Goal: Transaction & Acquisition: Purchase product/service

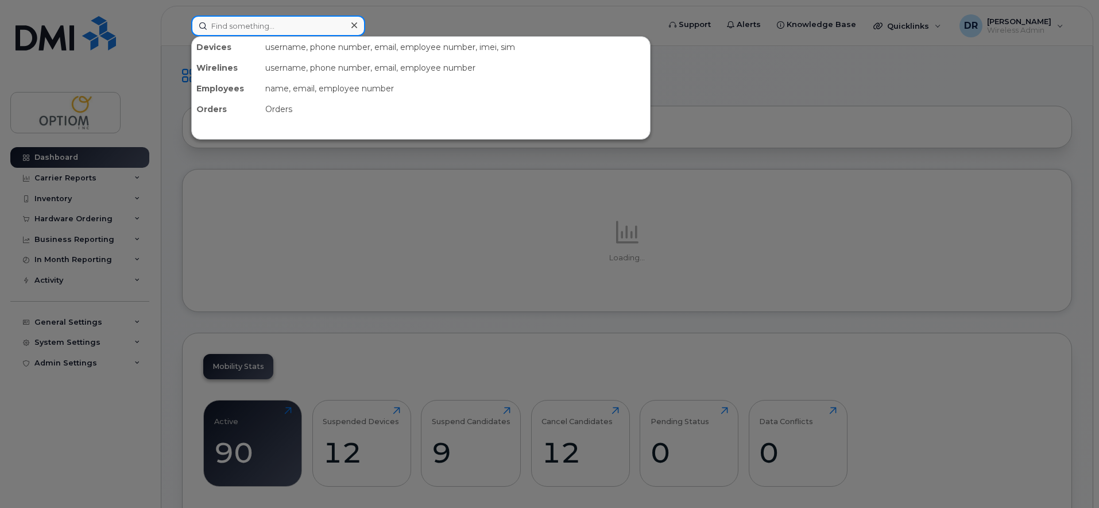
click at [285, 28] on input at bounding box center [278, 26] width 174 height 21
click at [82, 435] on div at bounding box center [549, 254] width 1099 height 508
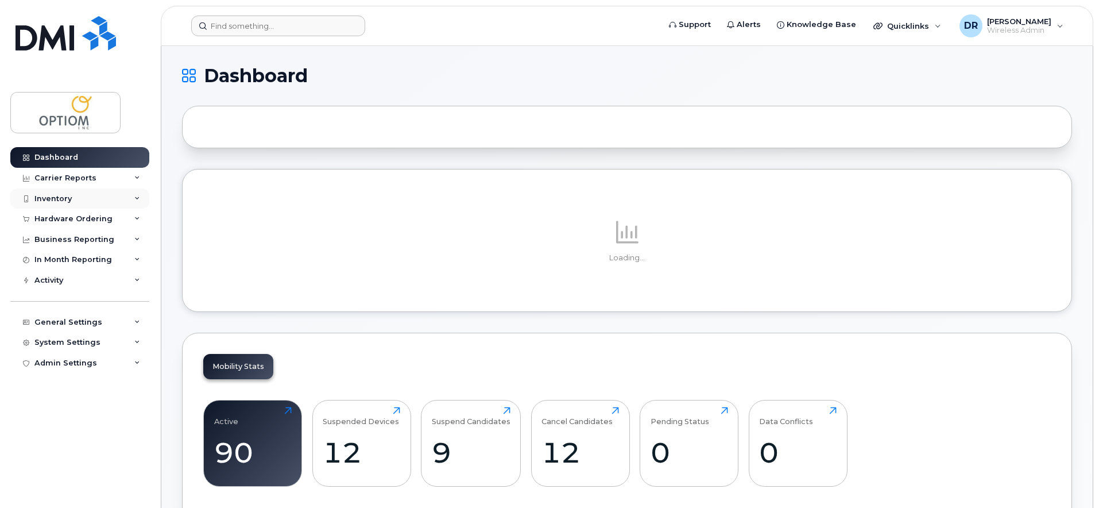
click at [128, 195] on div "Inventory" at bounding box center [79, 198] width 139 height 21
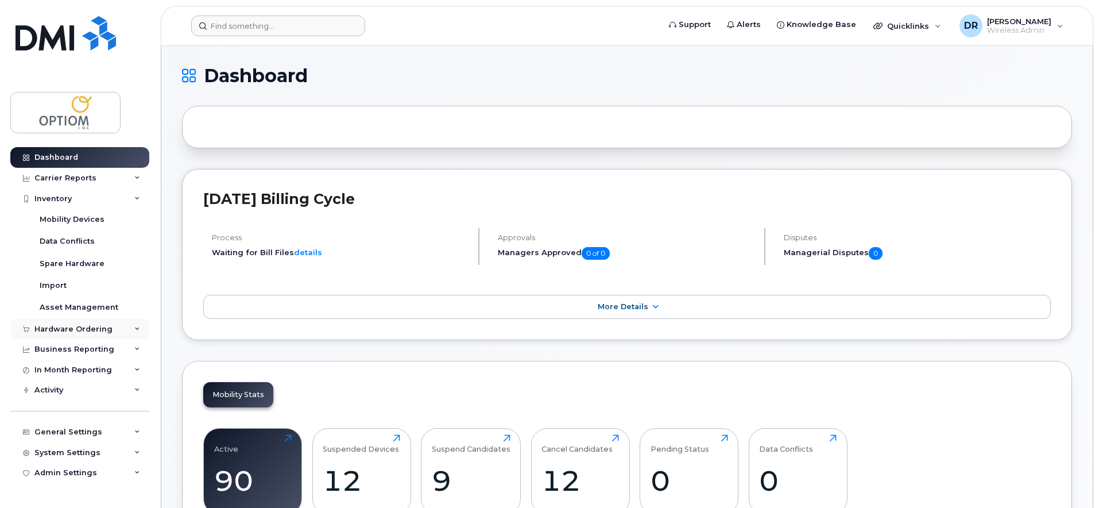
click at [131, 329] on div "Hardware Ordering" at bounding box center [79, 329] width 139 height 21
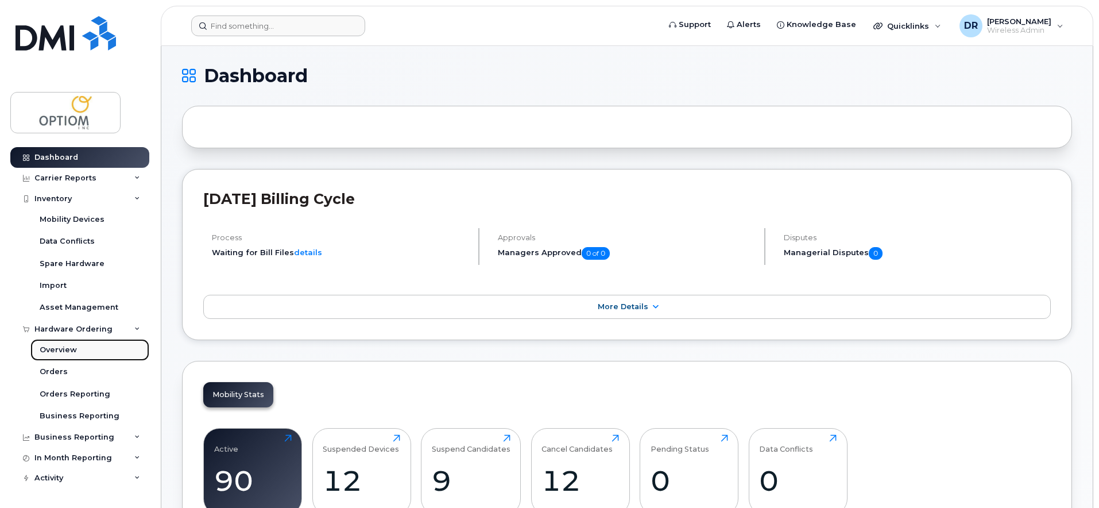
click at [61, 352] on div "Overview" at bounding box center [58, 350] width 37 height 10
click at [55, 371] on div "Orders" at bounding box center [54, 371] width 28 height 10
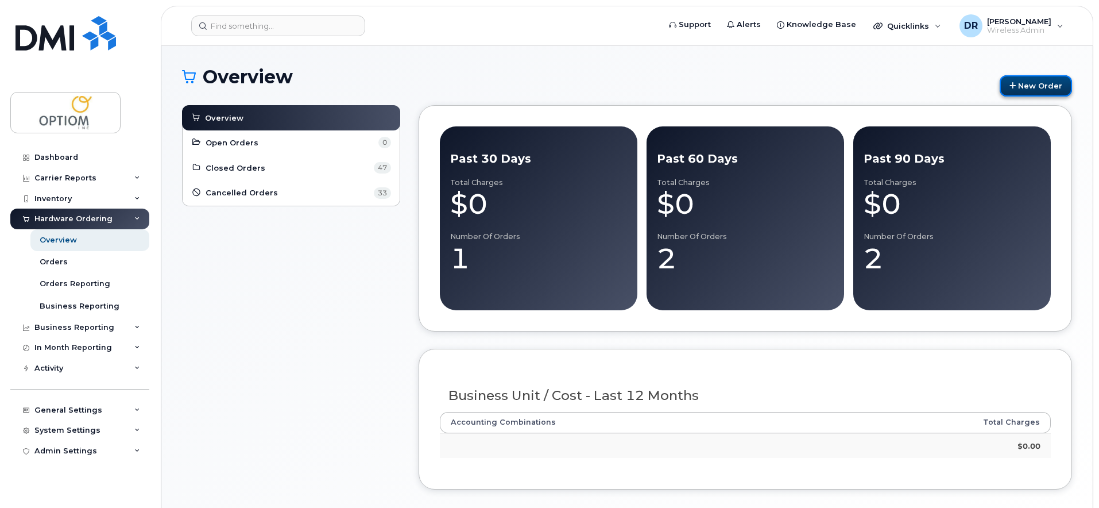
click at [1031, 82] on link "New Order" at bounding box center [1036, 85] width 72 height 21
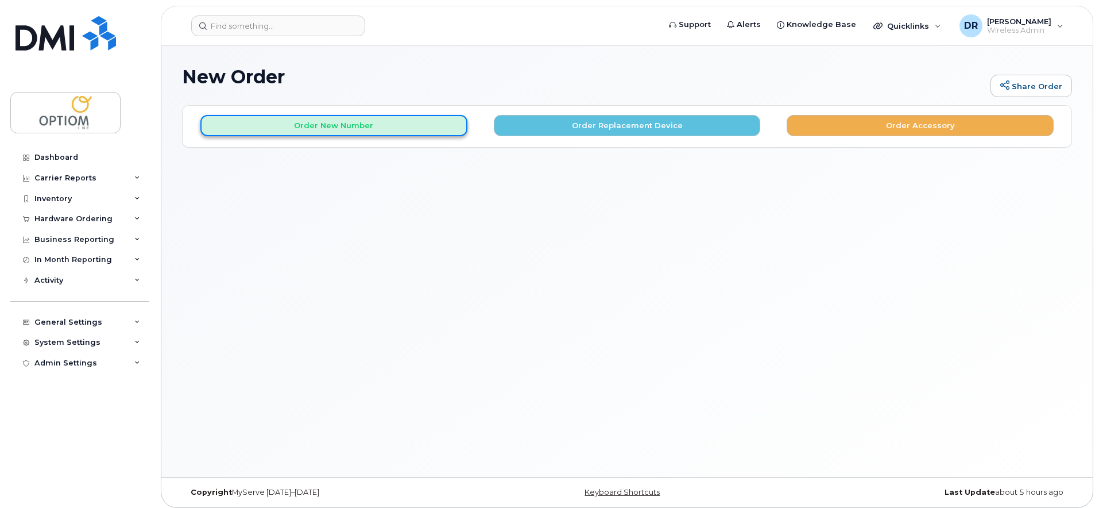
click at [333, 126] on button "Order New Number" at bounding box center [333, 125] width 267 height 21
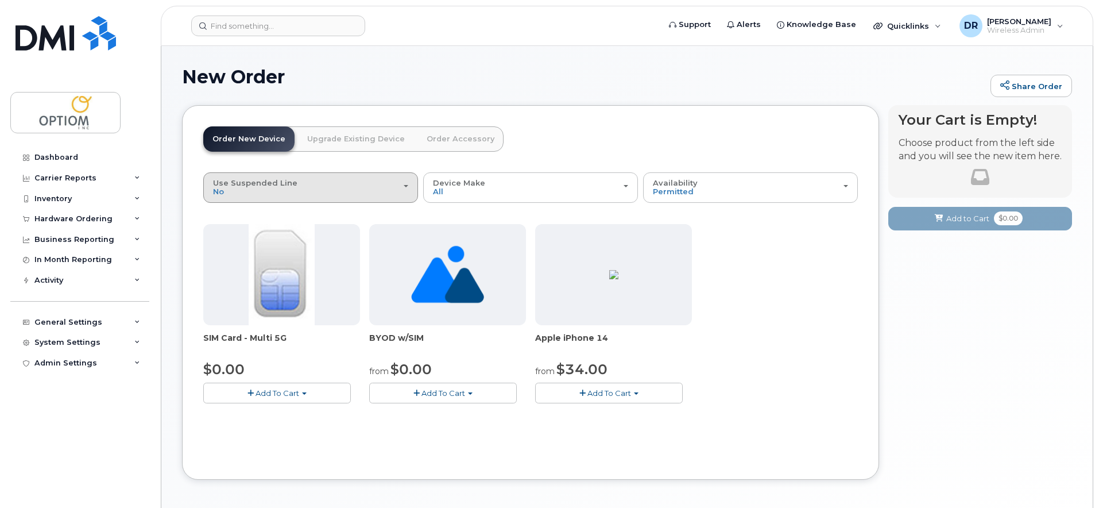
click at [349, 191] on div "Use Suspended Line No" at bounding box center [310, 188] width 195 height 18
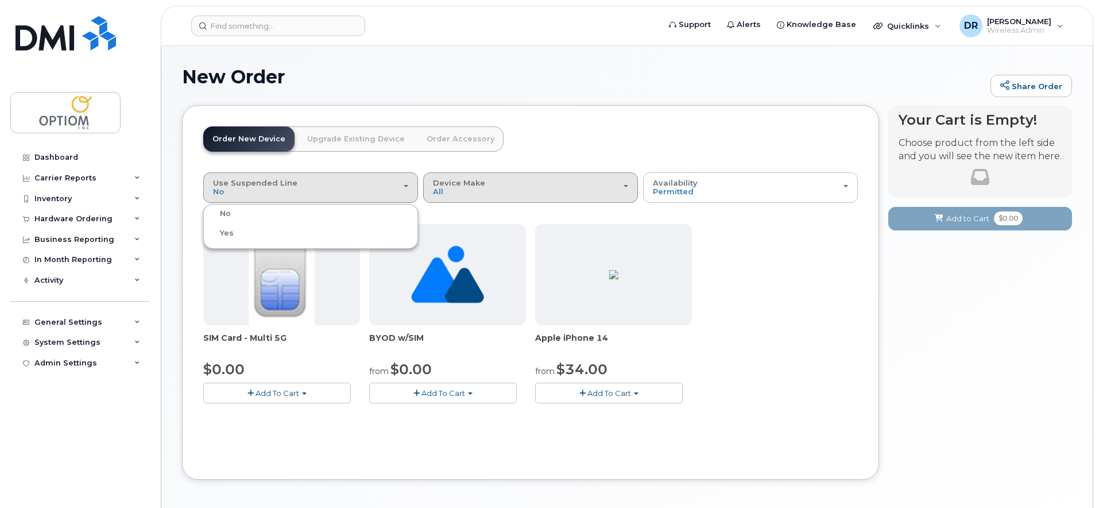
click at [469, 193] on div "Device Make All iPhone Unknown" at bounding box center [530, 188] width 195 height 18
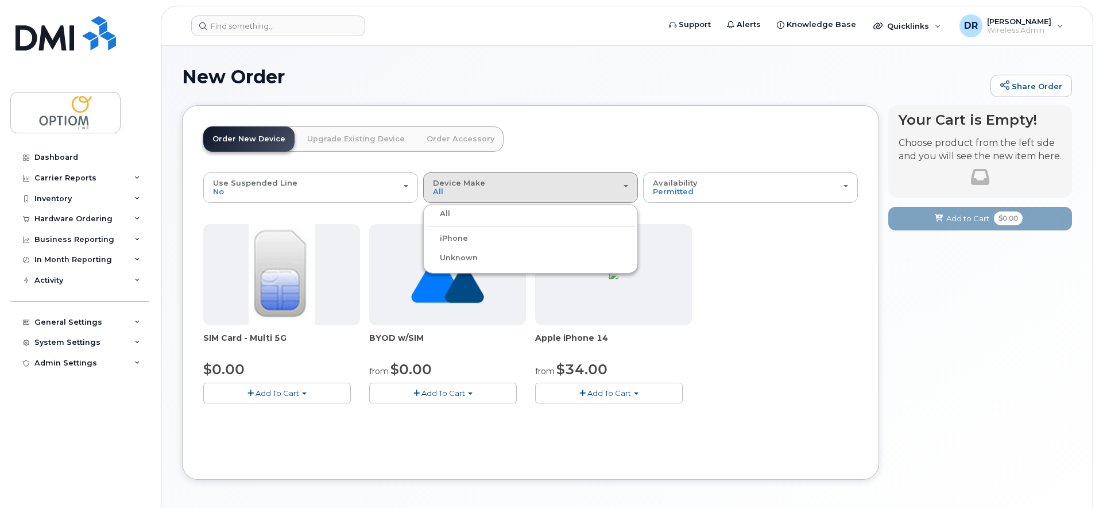
click at [469, 234] on div "iPhone" at bounding box center [530, 238] width 209 height 14
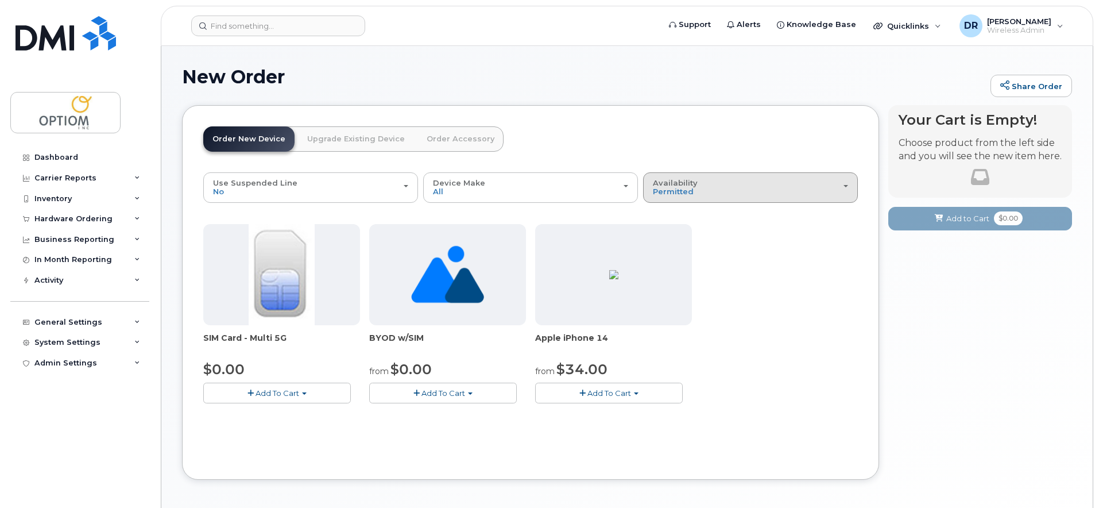
click at [742, 189] on div "Availability Permitted All" at bounding box center [750, 188] width 195 height 18
click at [673, 230] on div "All" at bounding box center [750, 233] width 209 height 14
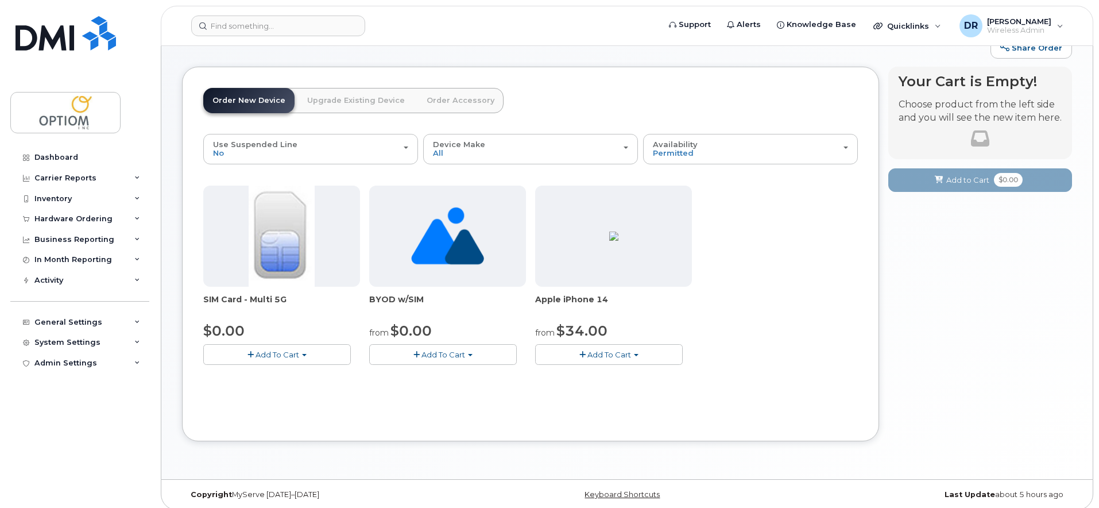
click at [764, 304] on div "SIM Card - Multi 5G $0.00 Add To Cart $0.00 - New Activation BYOD w/SIM from $0…" at bounding box center [530, 285] width 655 height 198
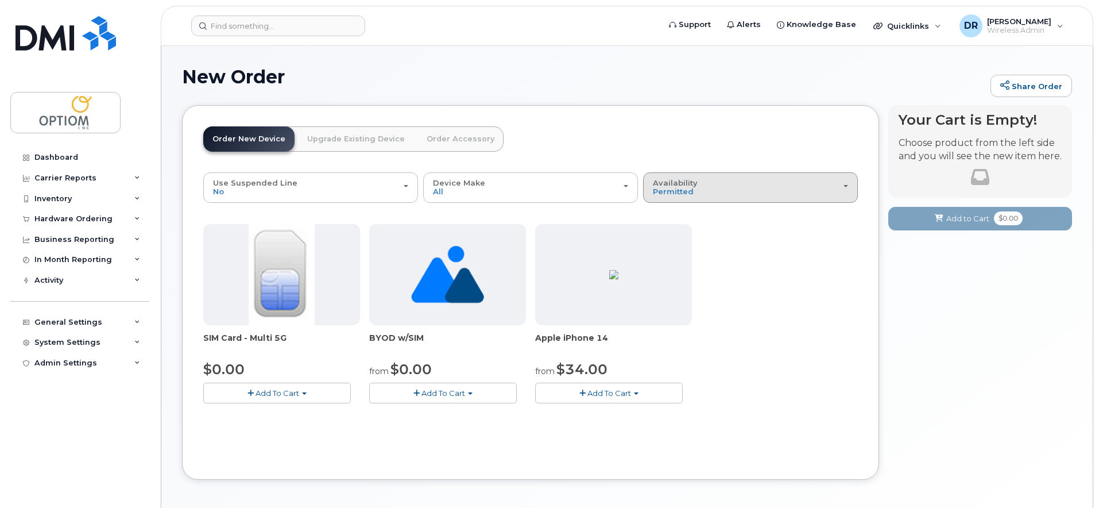
click at [704, 203] on div "Use Suspended Line No No change Yes Device Make All iPhone Unknown All iPhone U…" at bounding box center [530, 296] width 655 height 249
click at [705, 194] on div "Availability Permitted All" at bounding box center [750, 188] width 195 height 18
click at [669, 235] on label "All" at bounding box center [658, 233] width 24 height 14
click at [0, 0] on input "All" at bounding box center [0, 0] width 0 height 0
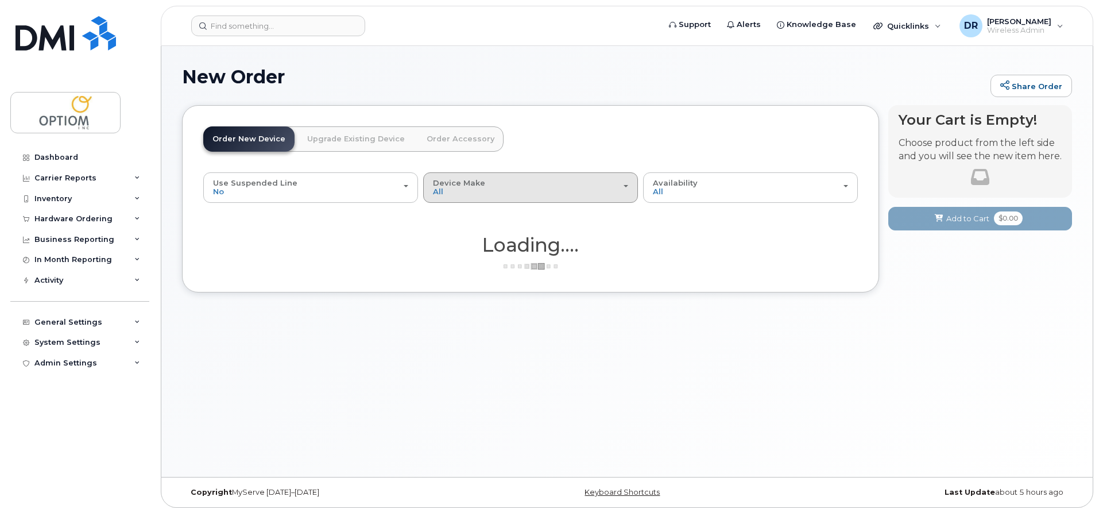
click at [497, 185] on div "Device Make All iPhone Unknown" at bounding box center [530, 188] width 195 height 18
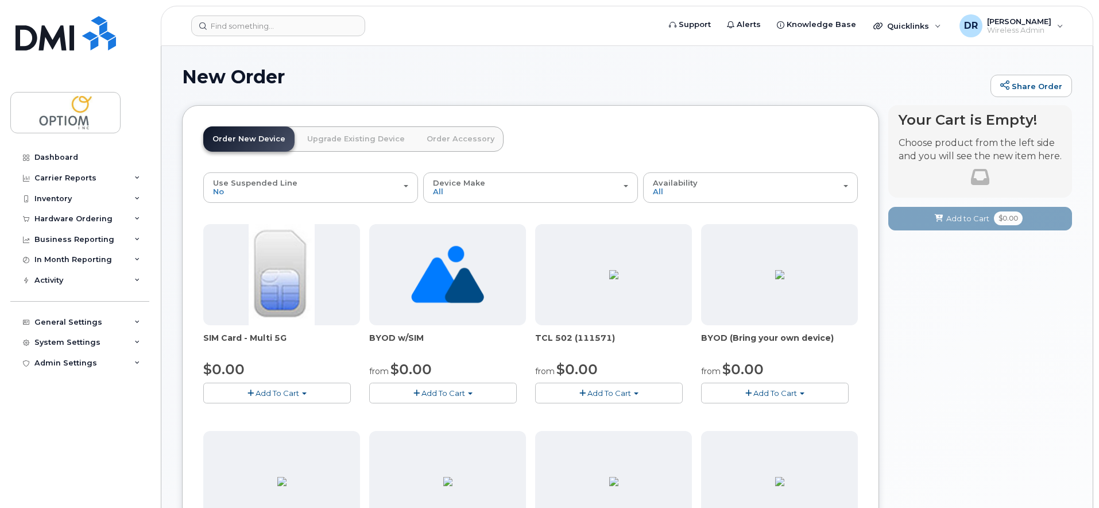
click at [445, 238] on img at bounding box center [447, 274] width 73 height 101
click at [457, 196] on button "Device Make All Aircard Android iPhone Tablet Unknown" at bounding box center [530, 187] width 215 height 30
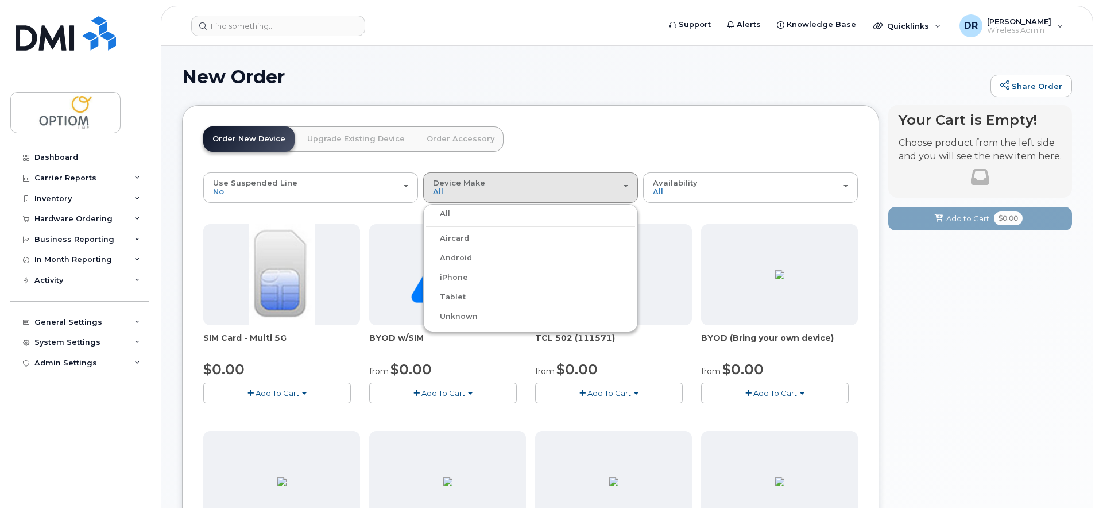
click at [464, 279] on label "iPhone" at bounding box center [447, 278] width 42 height 14
click at [0, 0] on input "iPhone" at bounding box center [0, 0] width 0 height 0
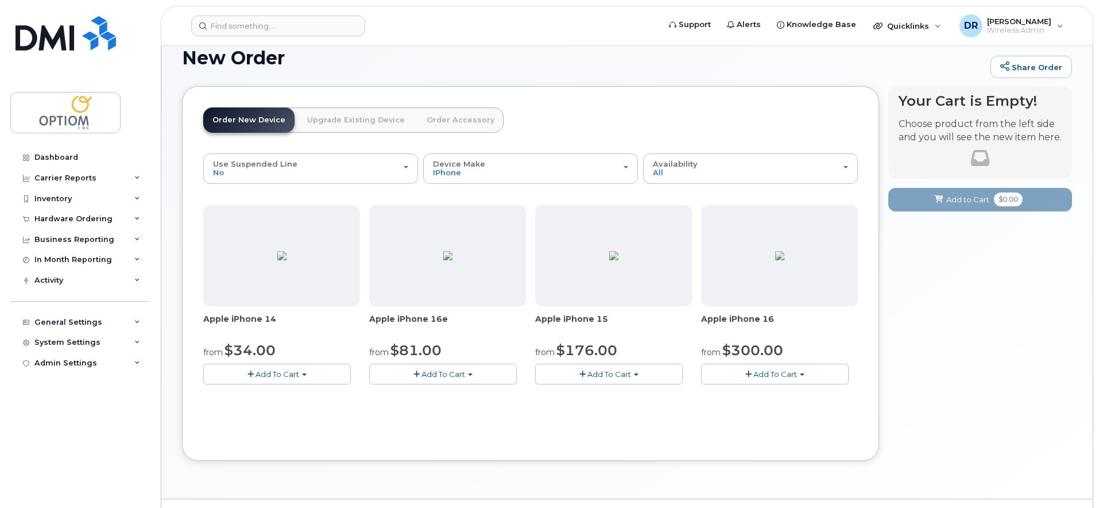
scroll to position [38, 0]
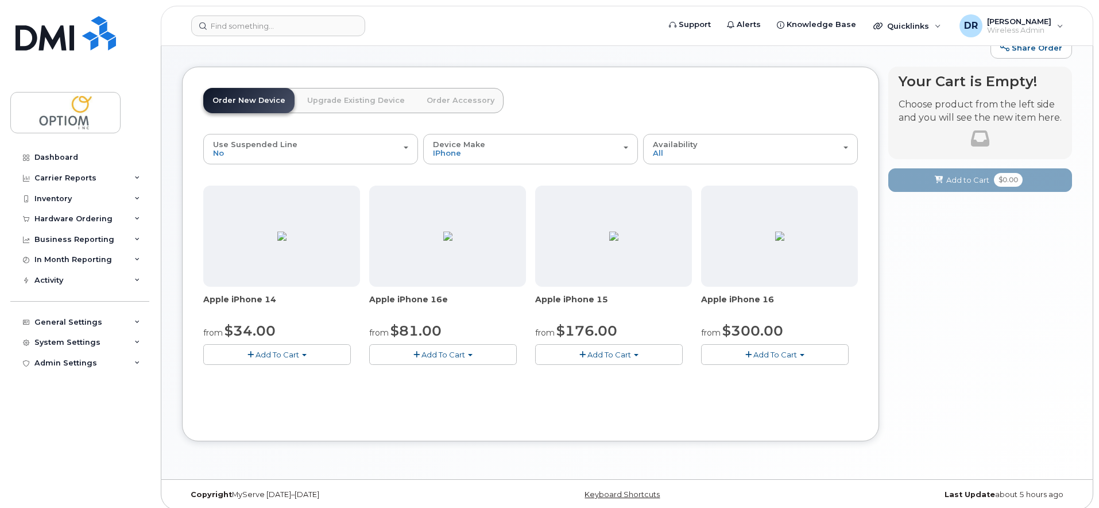
click at [786, 356] on span "Add To Cart" at bounding box center [776, 354] width 44 height 9
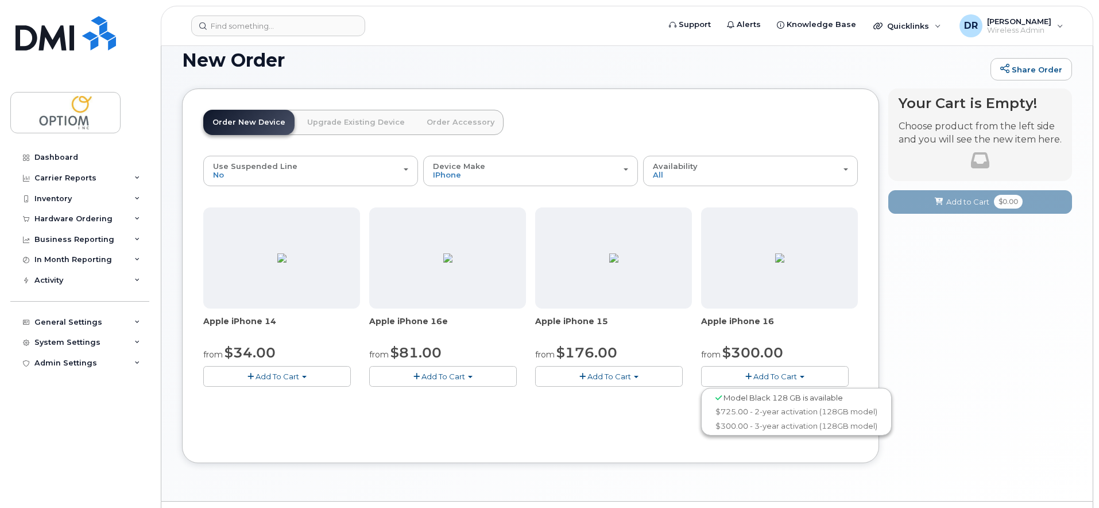
scroll to position [47, 0]
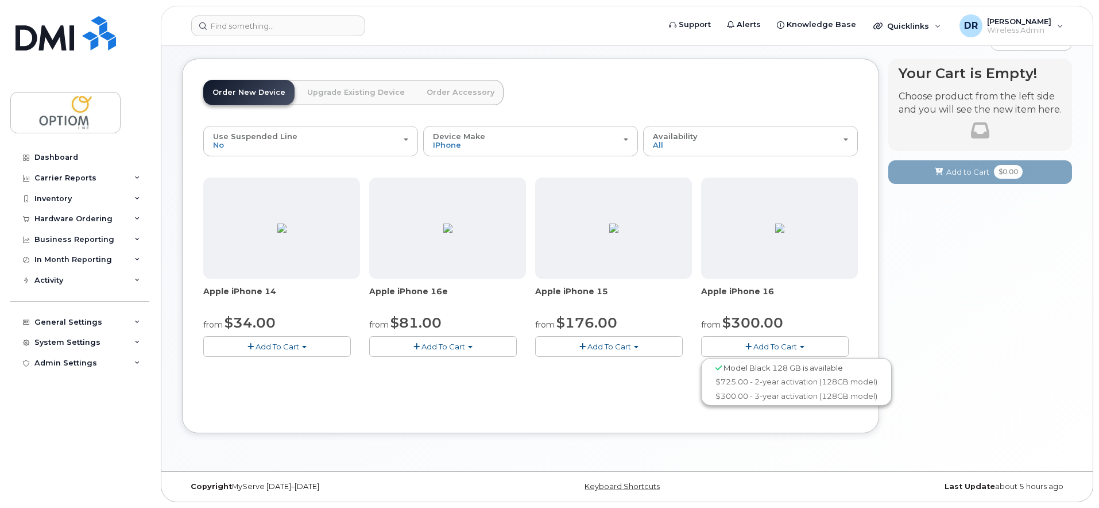
drag, startPoint x: 708, startPoint y: 292, endPoint x: 775, endPoint y: 292, distance: 66.6
click at [775, 292] on span "Apple iPhone 16" at bounding box center [779, 296] width 157 height 23
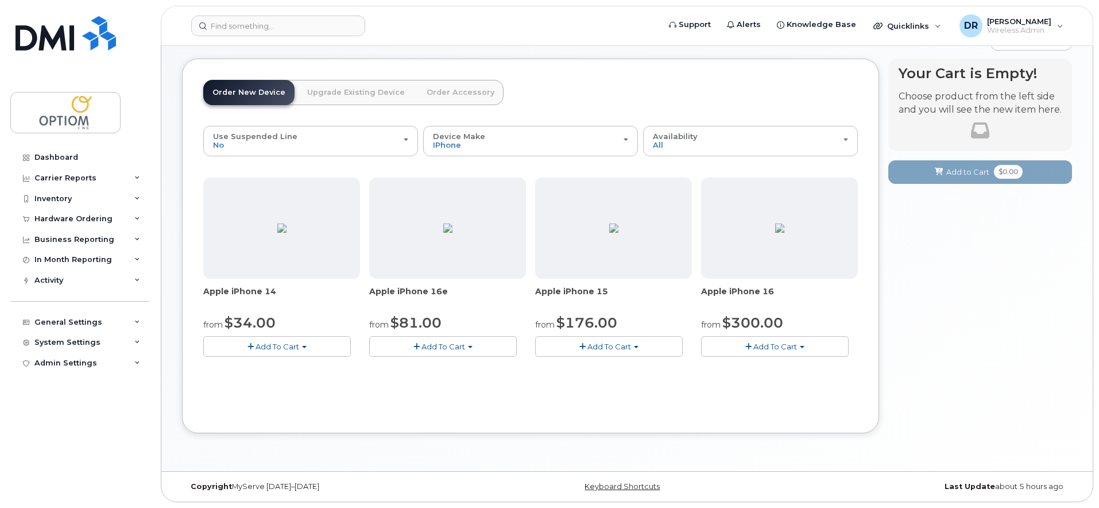
click at [782, 295] on span "Apple iPhone 16" at bounding box center [779, 296] width 157 height 23
drag, startPoint x: 778, startPoint y: 293, endPoint x: 697, endPoint y: 291, distance: 80.4
click at [697, 291] on div "Apple iPhone 14 from $34.00 Add To Cart Model Midnight 128 GB is available $459…" at bounding box center [530, 276] width 655 height 198
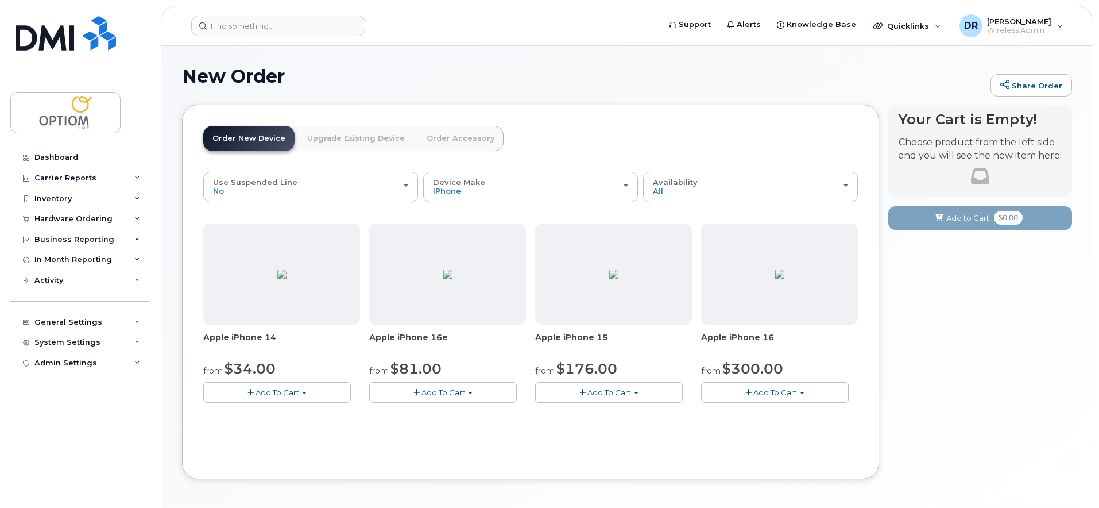
scroll to position [0, 0]
click at [298, 28] on input at bounding box center [278, 26] width 174 height 21
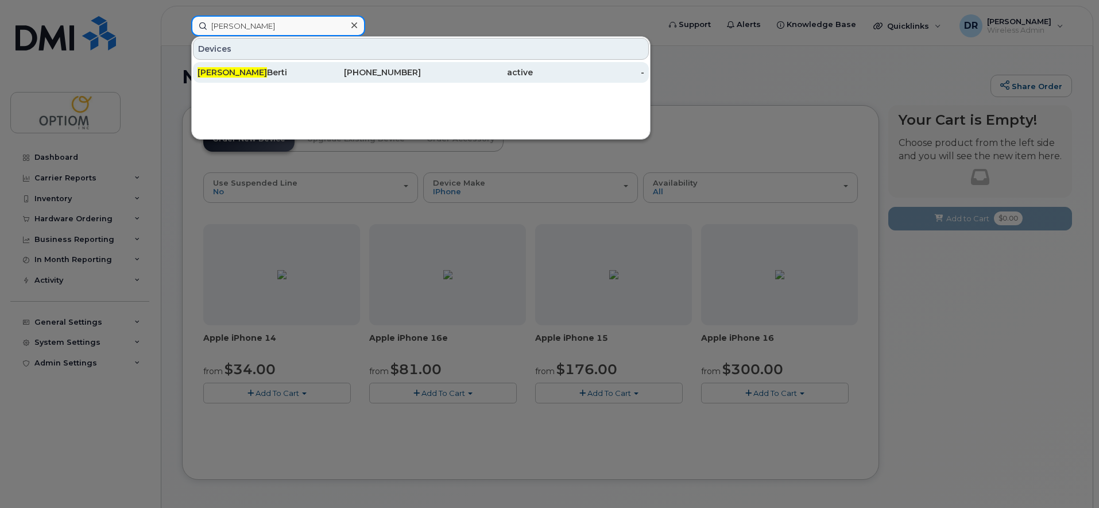
type input "kim"
click at [391, 67] on div "403-796-4744" at bounding box center [366, 72] width 112 height 21
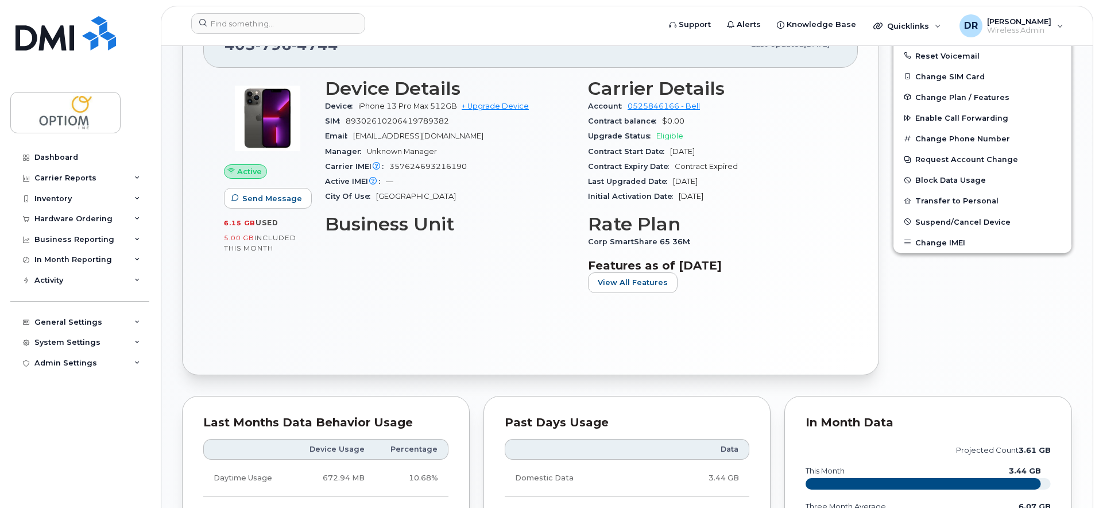
scroll to position [249, 0]
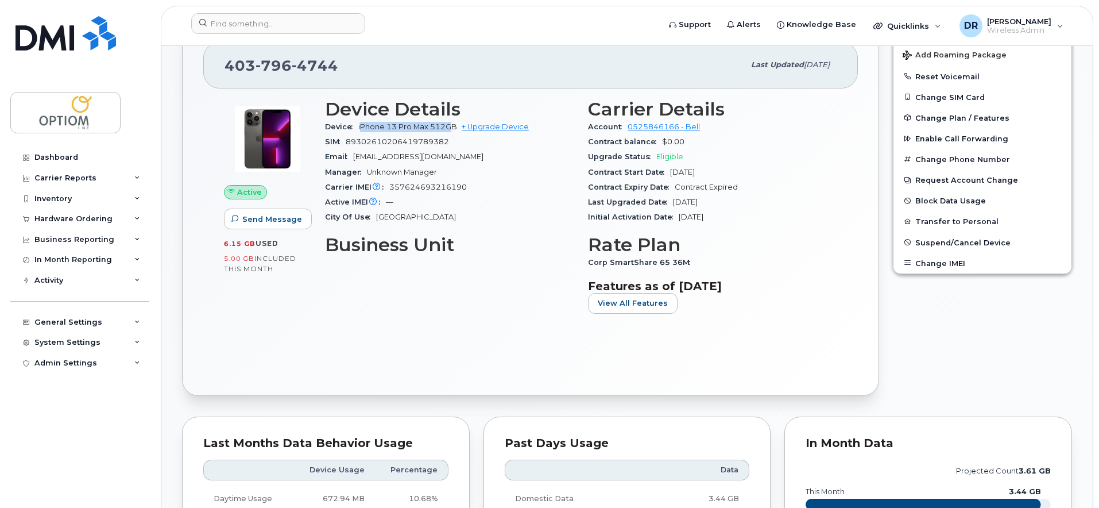
drag, startPoint x: 363, startPoint y: 125, endPoint x: 453, endPoint y: 127, distance: 89.6
click at [453, 127] on span "iPhone 13 Pro Max 512GB" at bounding box center [407, 126] width 99 height 9
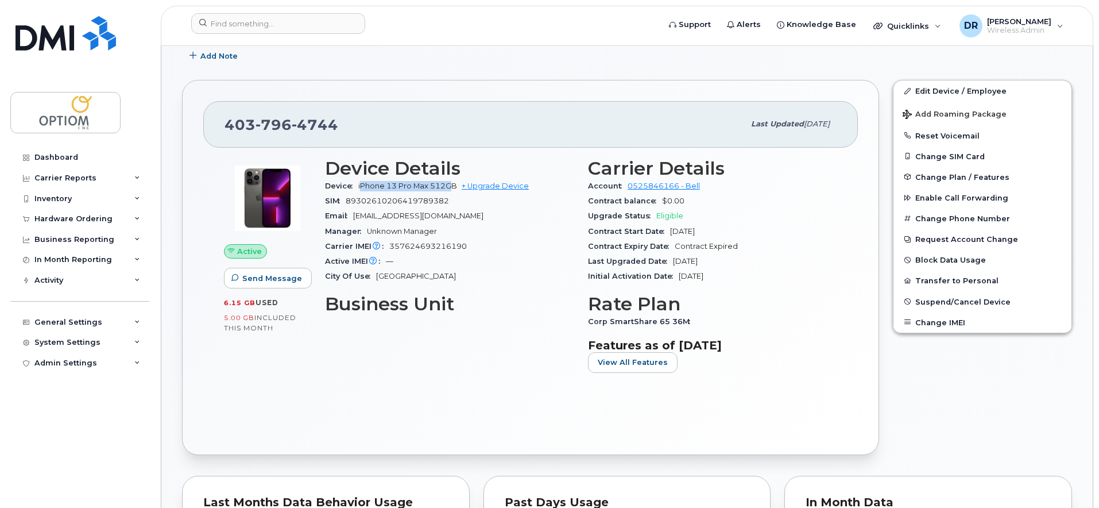
scroll to position [153, 0]
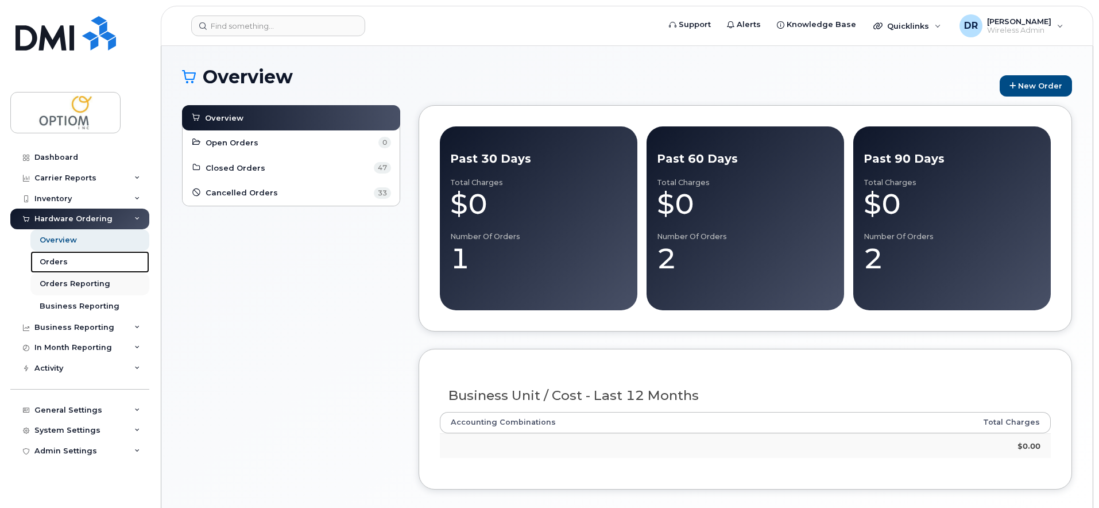
drag, startPoint x: 59, startPoint y: 265, endPoint x: 138, endPoint y: 275, distance: 79.9
click at [59, 265] on div "Orders" at bounding box center [54, 262] width 28 height 10
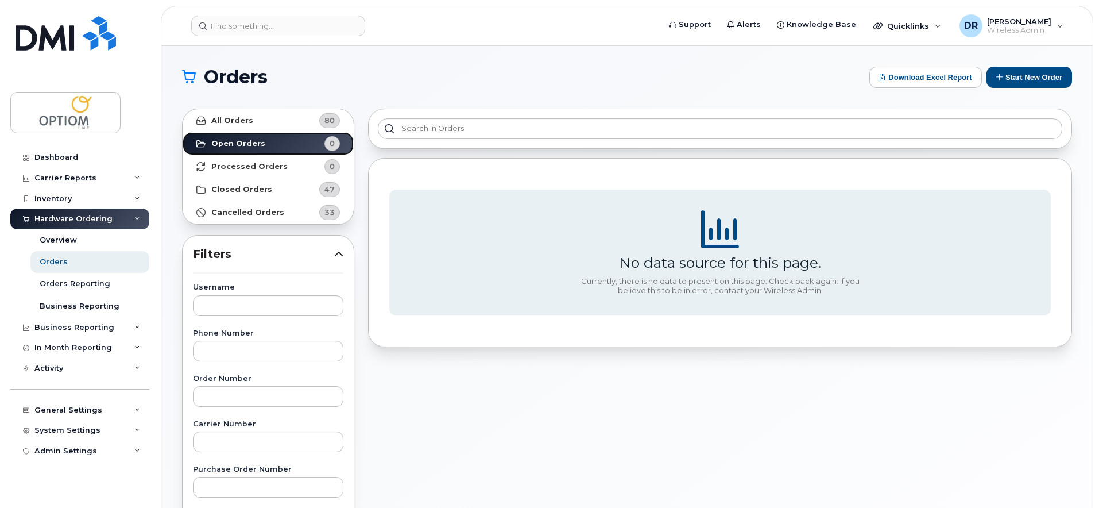
click at [266, 145] on link "Open Orders 0" at bounding box center [268, 143] width 171 height 23
drag, startPoint x: 1008, startPoint y: 81, endPoint x: 833, endPoint y: 175, distance: 198.9
click at [1008, 81] on button "Start New Order" at bounding box center [1030, 77] width 86 height 21
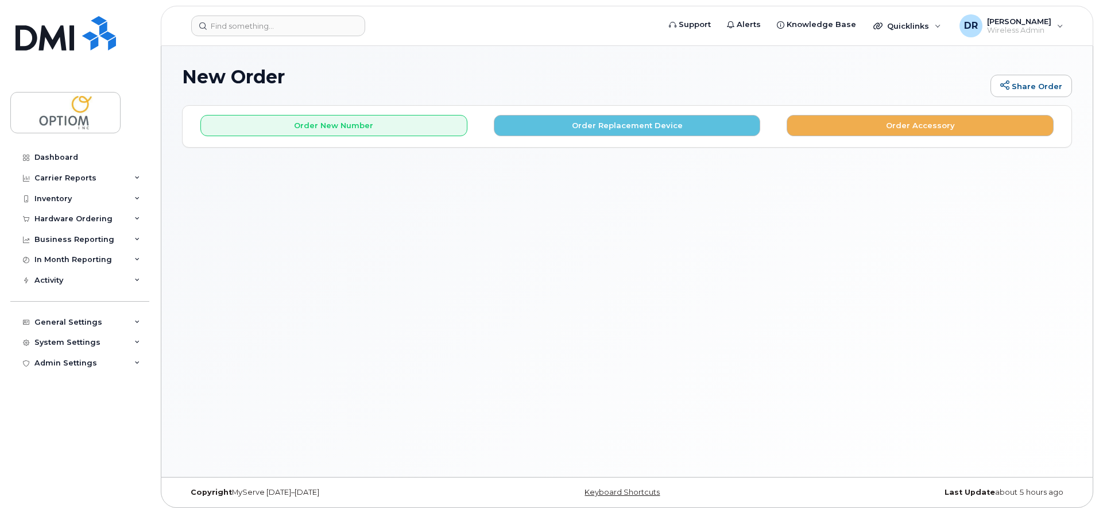
click at [360, 203] on div "New Order Share Order × Share This Order If you want to allow others to create …" at bounding box center [627, 261] width 932 height 431
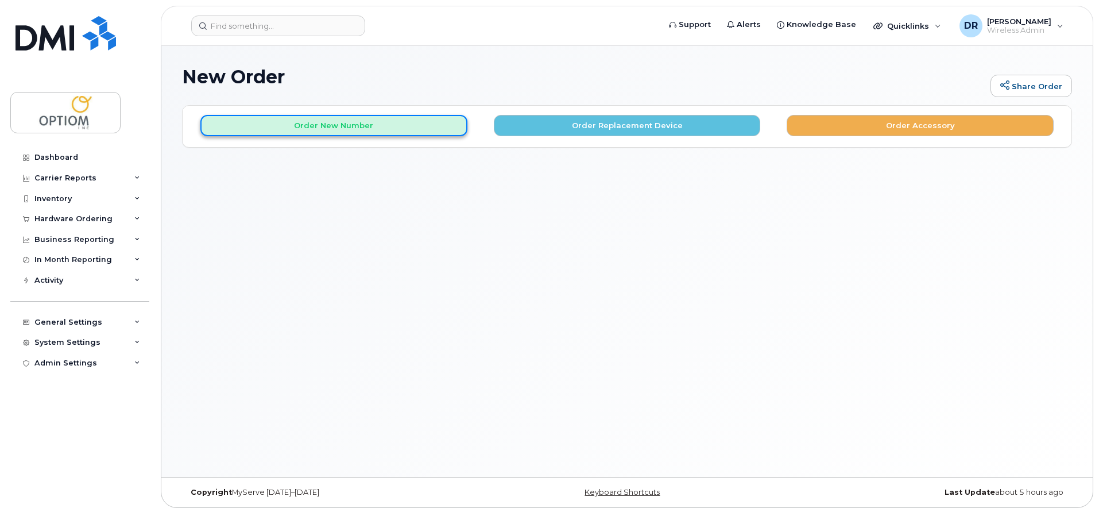
click at [381, 129] on button "Order New Number" at bounding box center [333, 125] width 267 height 21
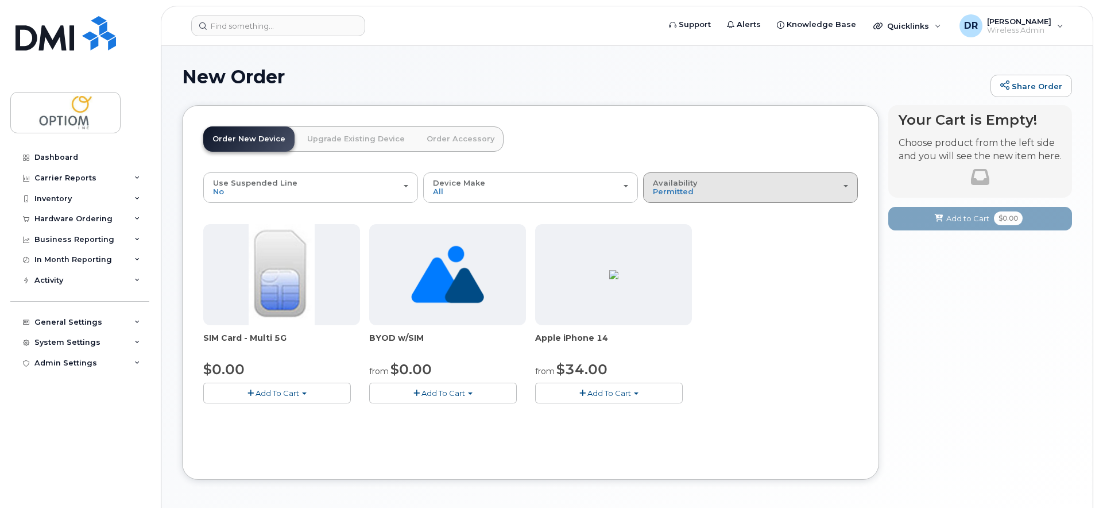
click at [700, 188] on div "Availability Permitted All" at bounding box center [750, 188] width 195 height 18
click at [688, 235] on div "All" at bounding box center [750, 233] width 209 height 14
click at [687, 188] on span "Permitted" at bounding box center [673, 191] width 41 height 9
click at [666, 235] on label "All" at bounding box center [658, 233] width 24 height 14
click at [0, 0] on input "All" at bounding box center [0, 0] width 0 height 0
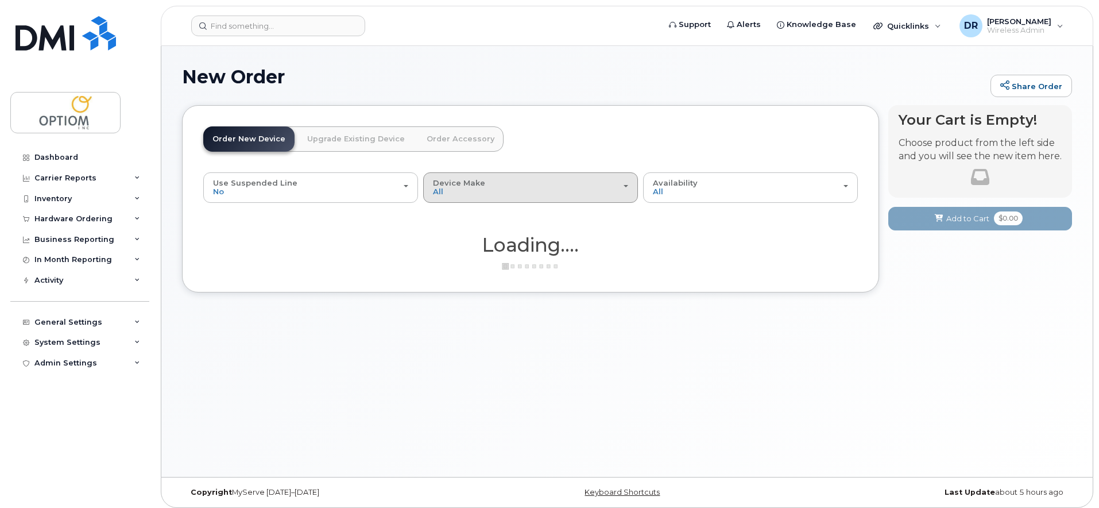
click at [482, 187] on div "Device Make All iPhone Unknown" at bounding box center [530, 188] width 195 height 18
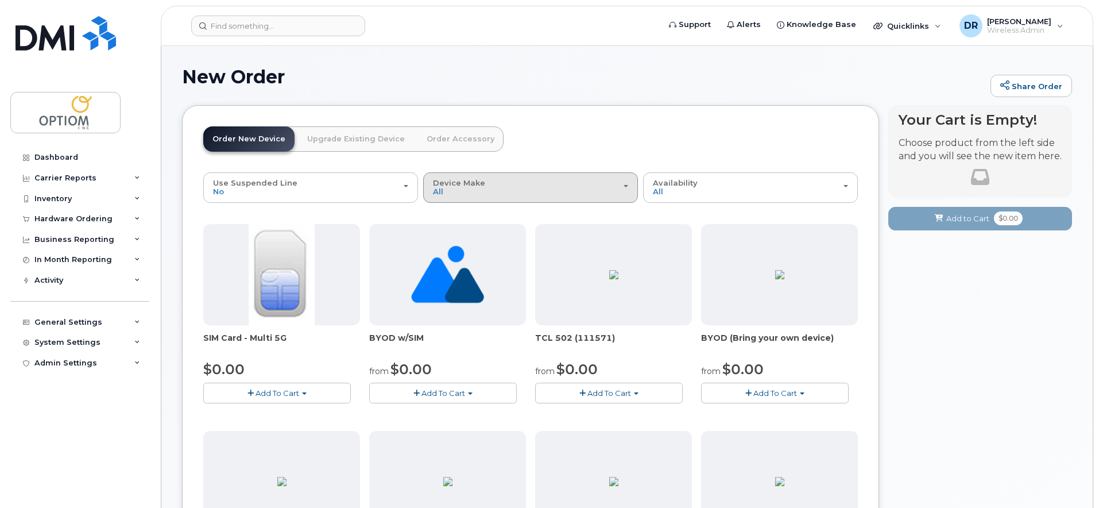
click at [486, 194] on div "Device Make All Aircard Android iPhone Tablet Unknown" at bounding box center [530, 188] width 195 height 18
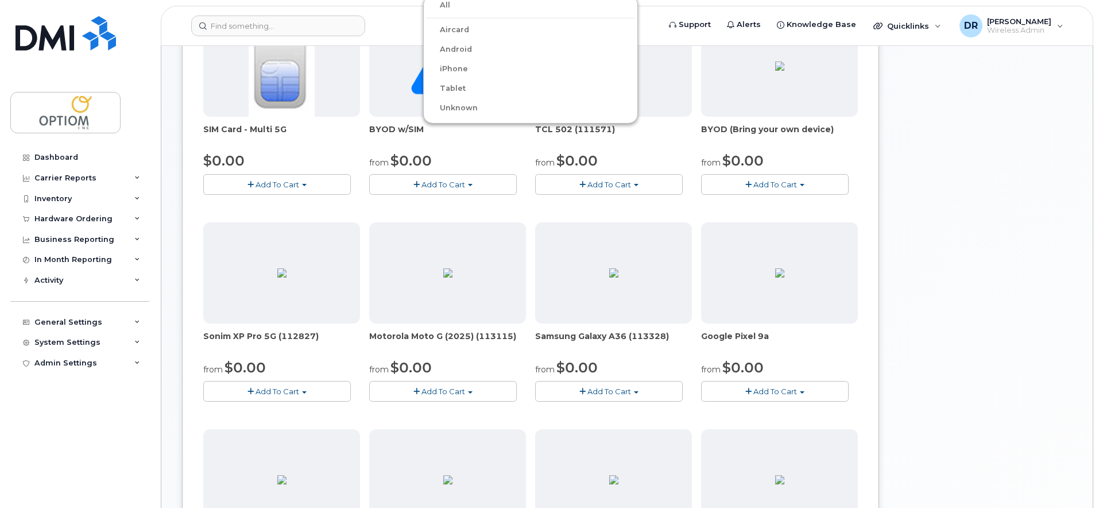
scroll to position [211, 0]
click at [901, 385] on div "Your Cart is Empty! Choose product from the left side and you will see the new …" at bounding box center [981, 401] width 184 height 1014
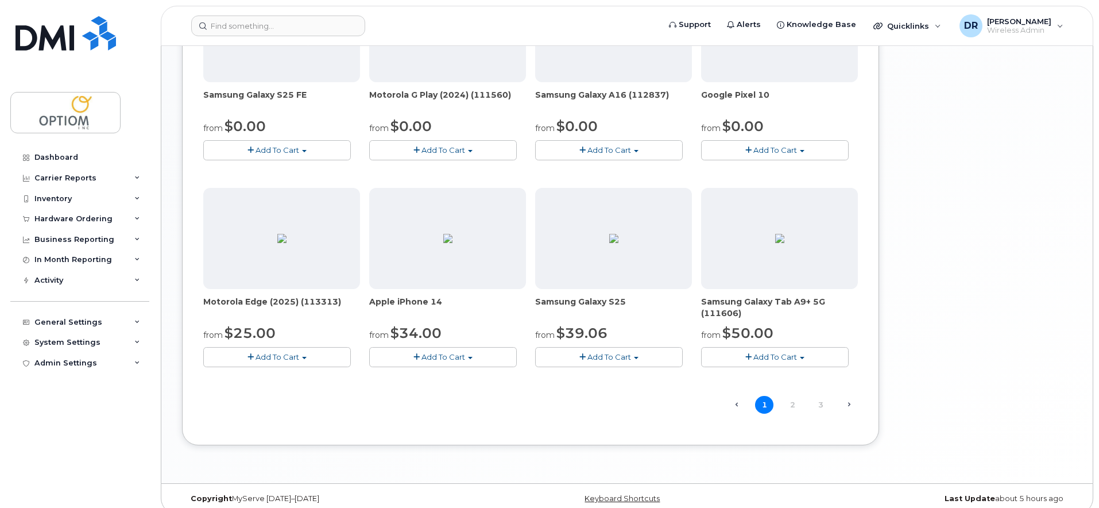
scroll to position [669, 0]
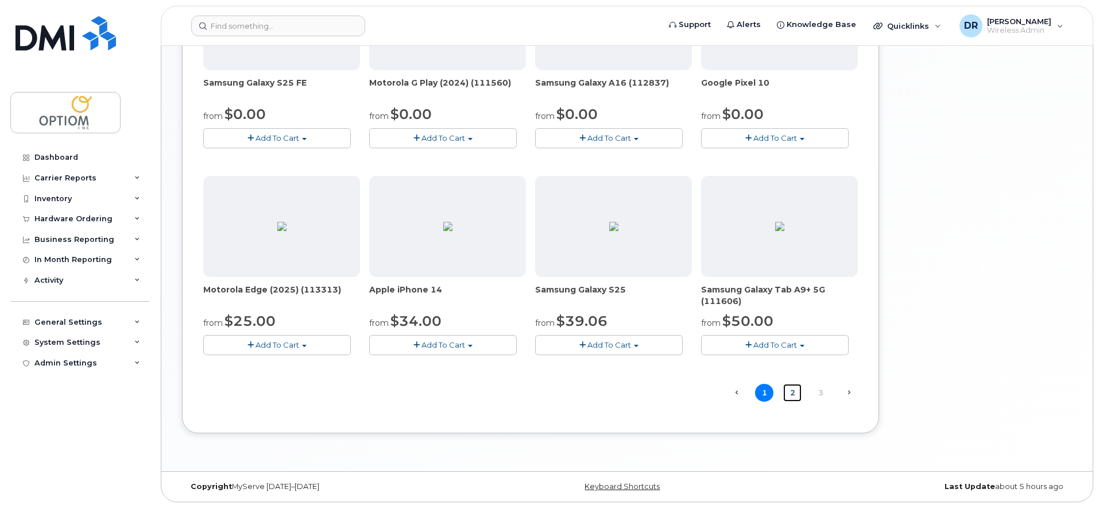
click at [791, 393] on link "2" at bounding box center [792, 393] width 18 height 18
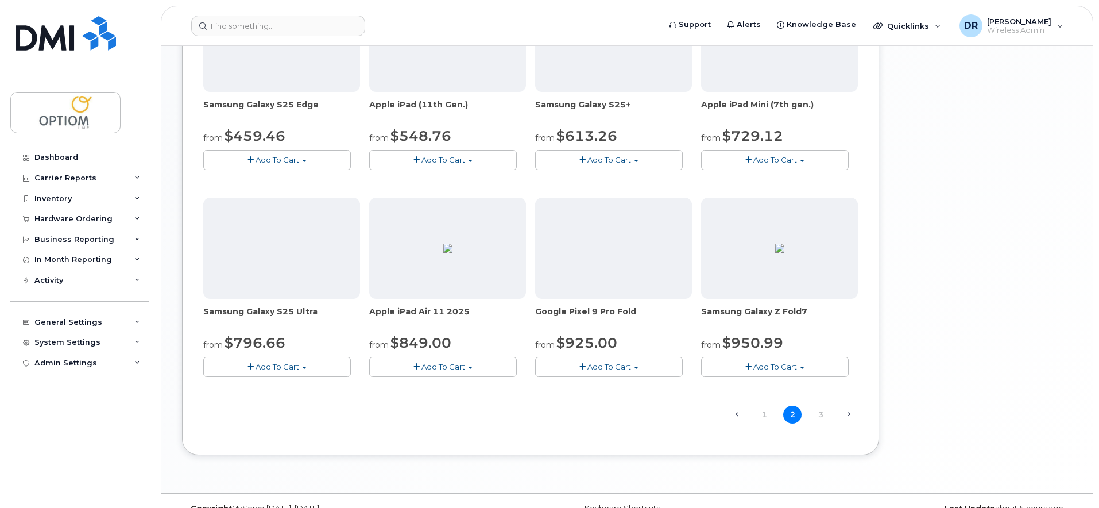
scroll to position [651, 0]
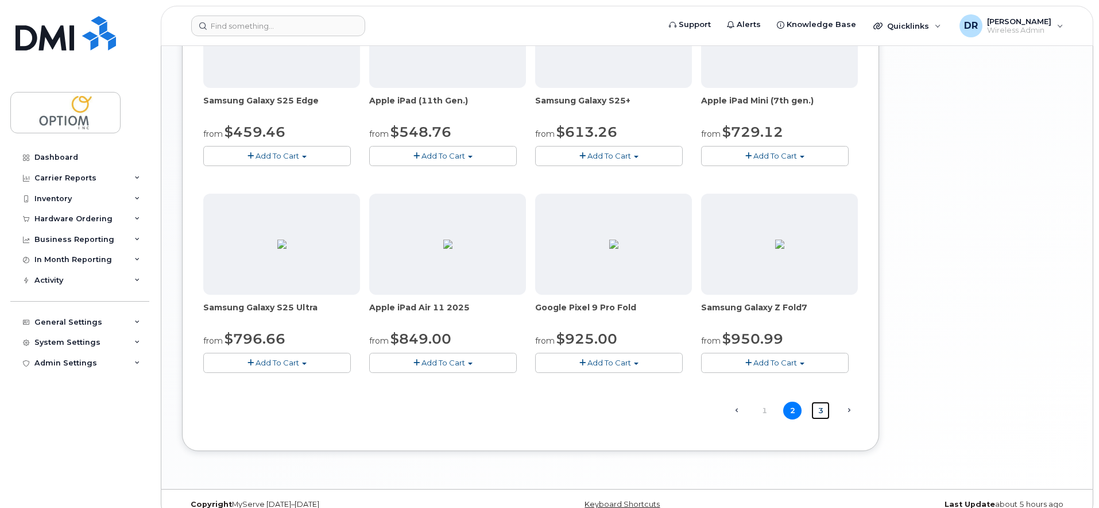
click at [820, 412] on link "3" at bounding box center [821, 410] width 18 height 18
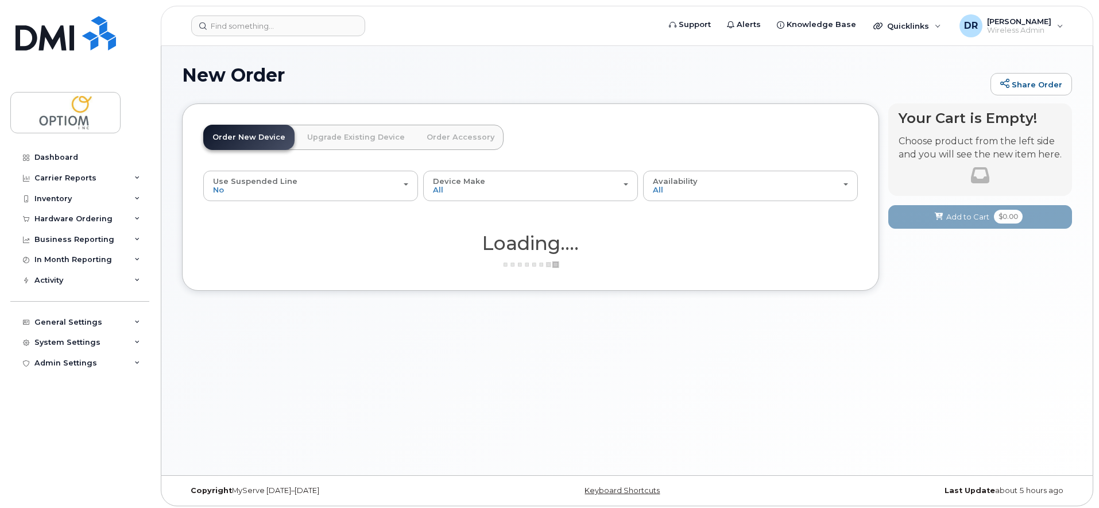
scroll to position [0, 0]
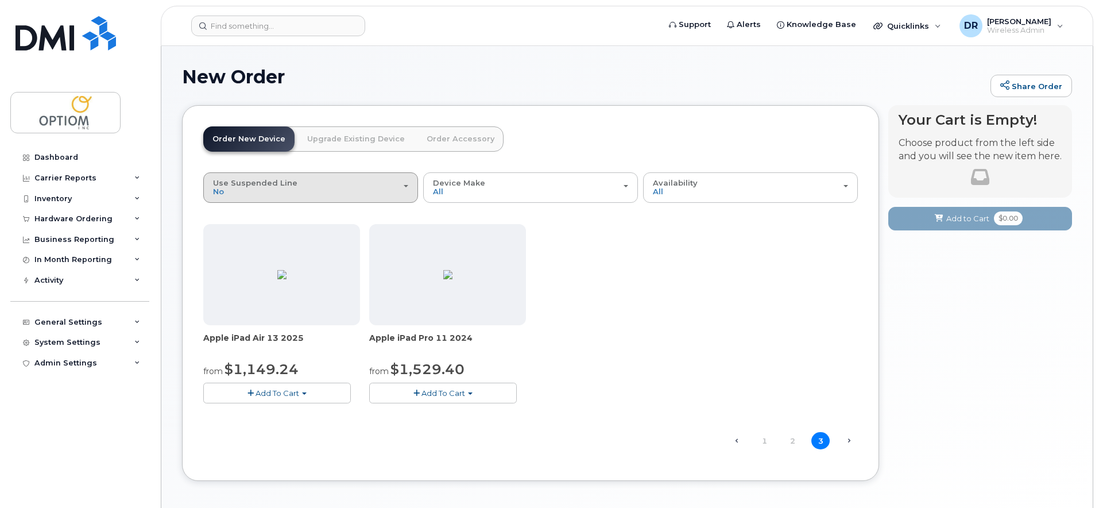
drag, startPoint x: 304, startPoint y: 187, endPoint x: 318, endPoint y: 187, distance: 14.4
click at [304, 187] on div "Use Suspended Line No" at bounding box center [310, 188] width 195 height 18
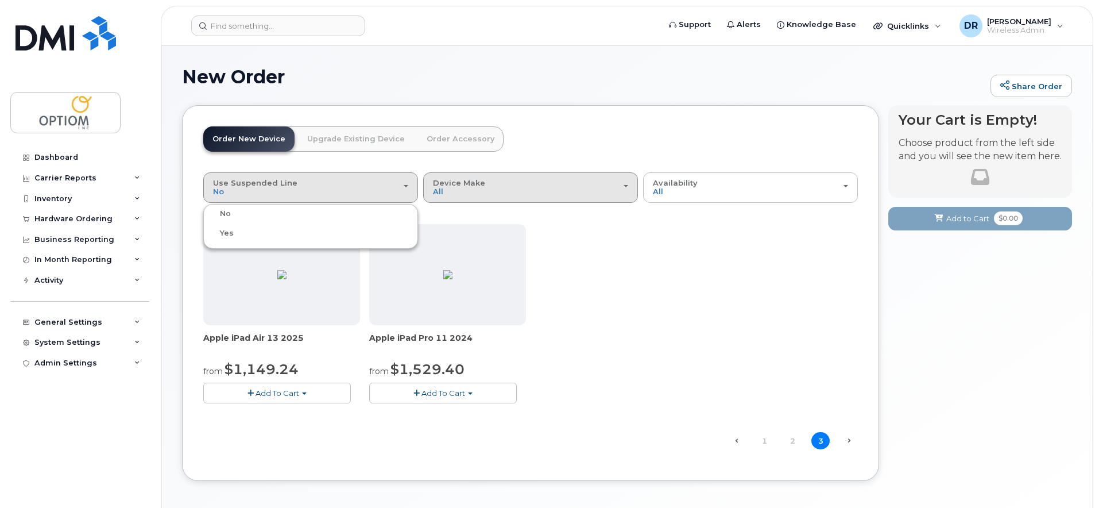
click at [462, 183] on span "Device Make" at bounding box center [459, 182] width 52 height 9
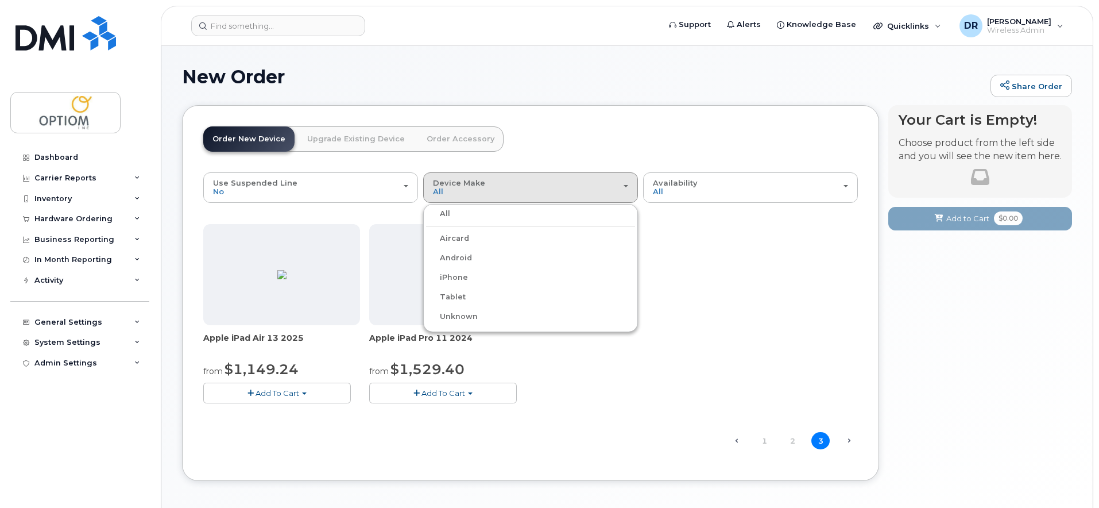
click at [459, 277] on label "iPhone" at bounding box center [447, 278] width 42 height 14
click at [0, 0] on input "iPhone" at bounding box center [0, 0] width 0 height 0
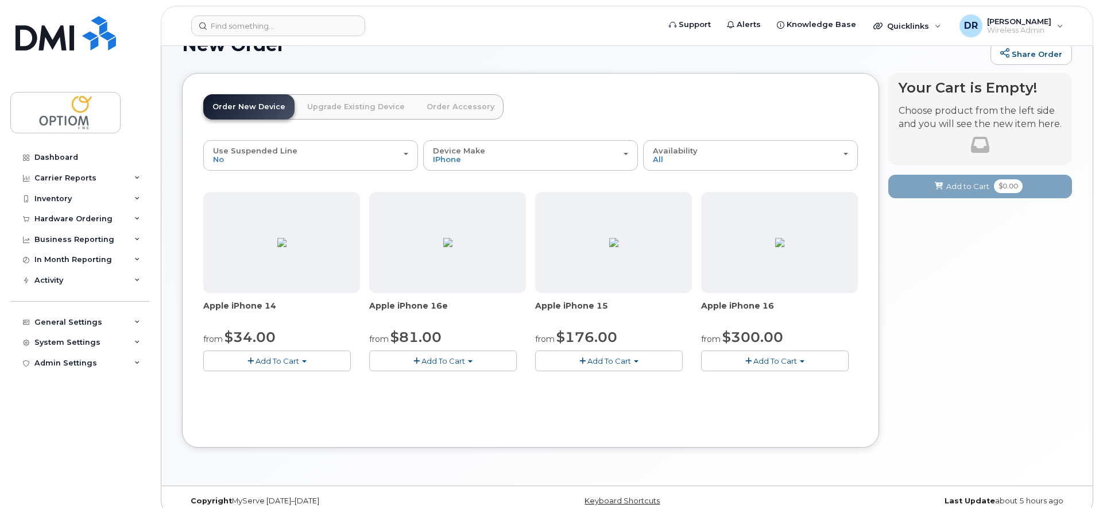
scroll to position [38, 0]
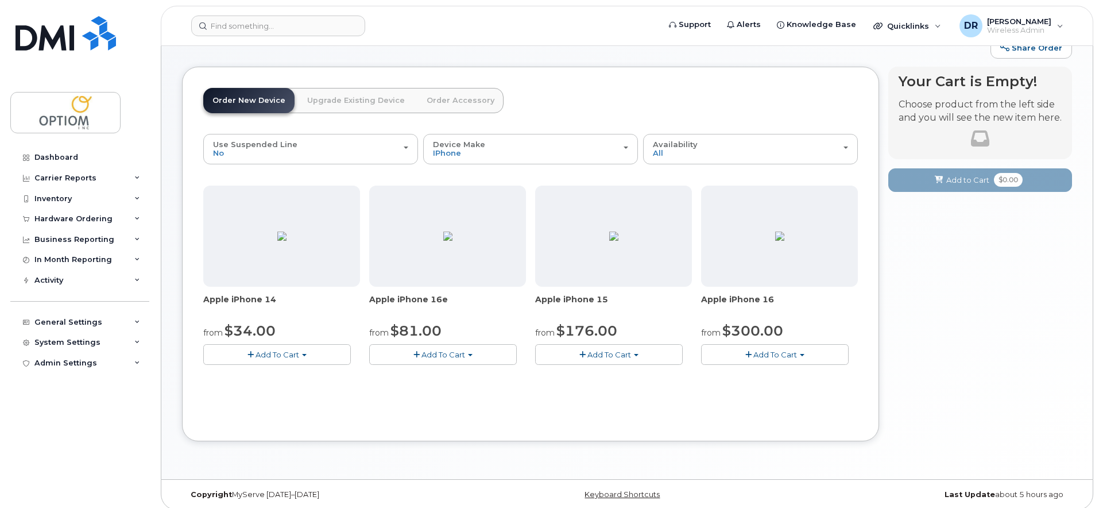
click at [619, 408] on div "Use Suspended Line No No change Yes Device Make All Aircard Android iPhone Tabl…" at bounding box center [530, 277] width 655 height 286
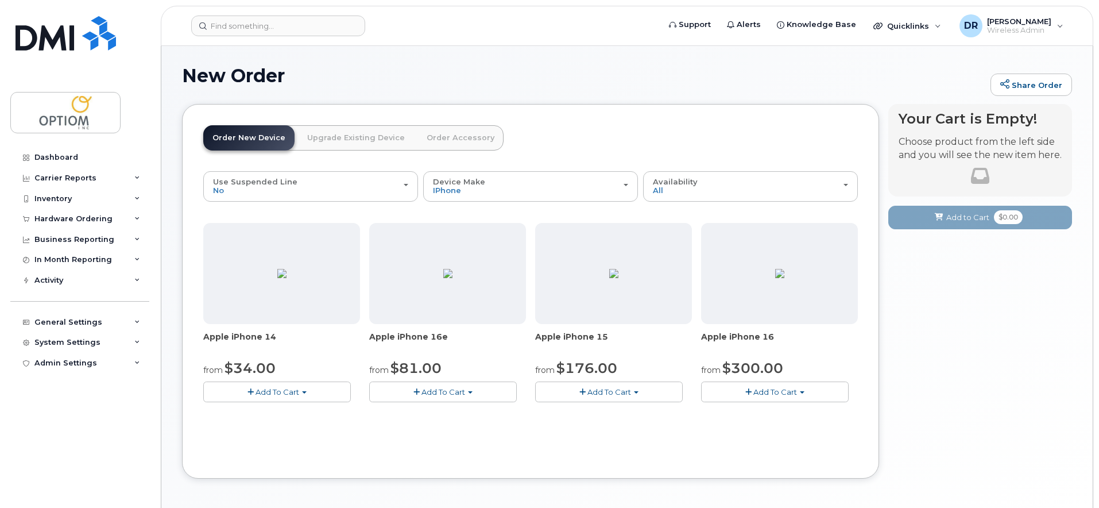
scroll to position [0, 0]
click at [139, 198] on icon at bounding box center [137, 199] width 6 height 6
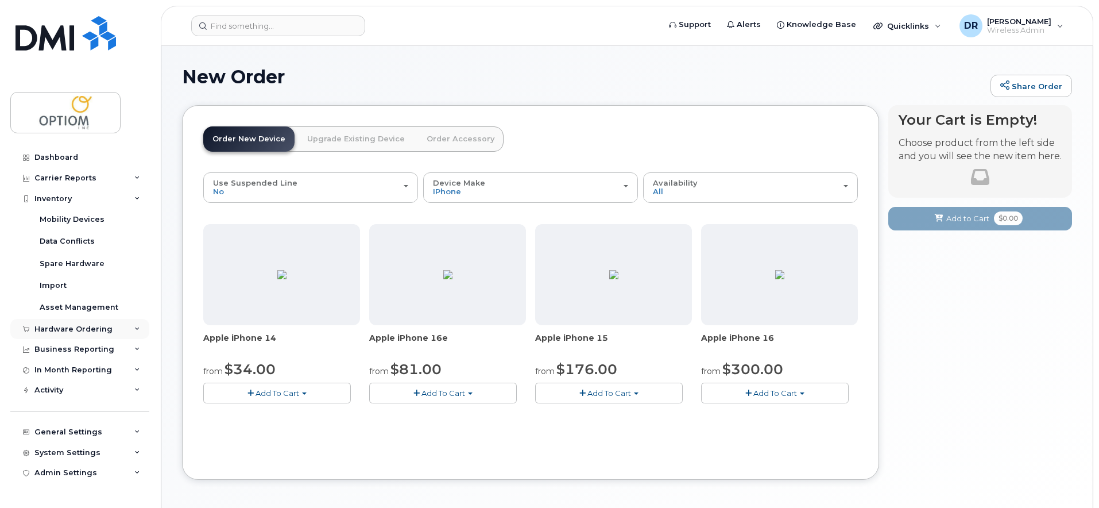
click at [139, 326] on div "Hardware Ordering" at bounding box center [79, 329] width 139 height 21
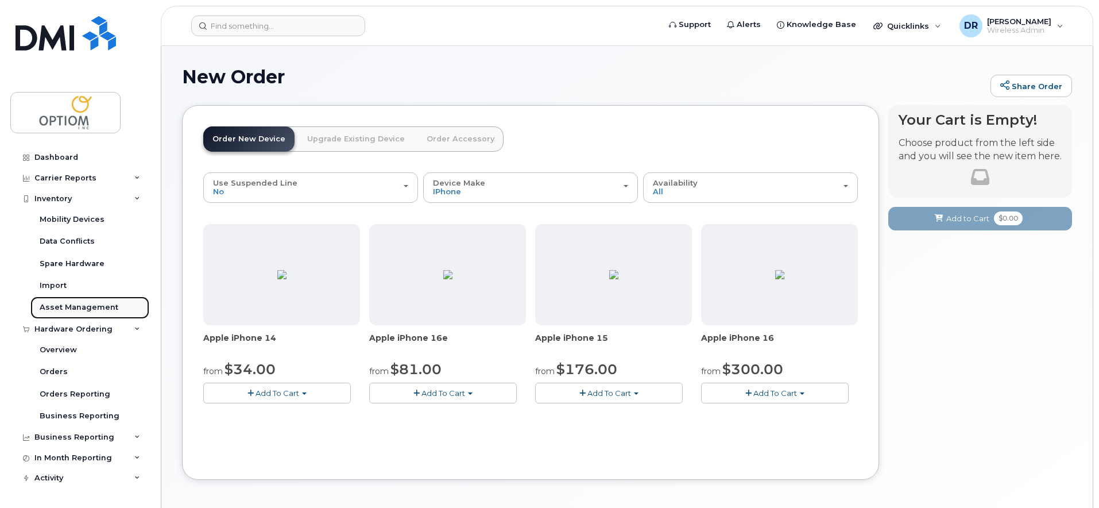
click at [91, 305] on div "Asset Management" at bounding box center [79, 307] width 79 height 10
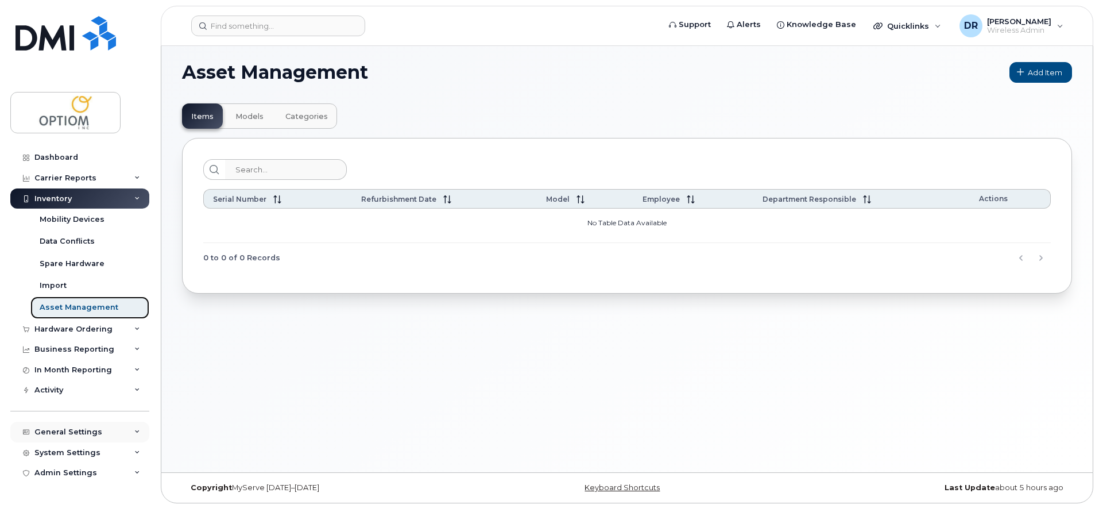
scroll to position [6, 0]
click at [133, 388] on div "Activity" at bounding box center [79, 390] width 139 height 21
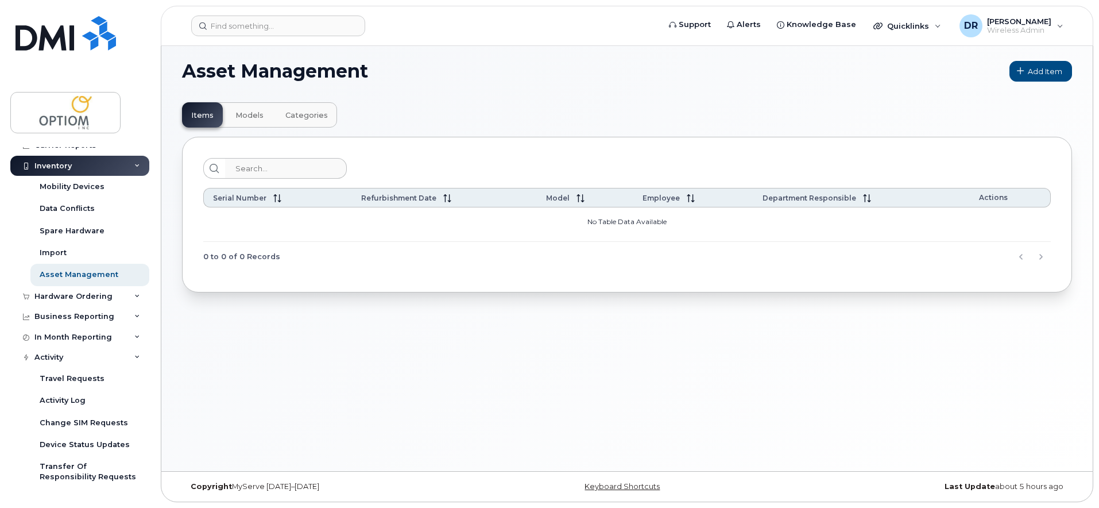
scroll to position [157, 0]
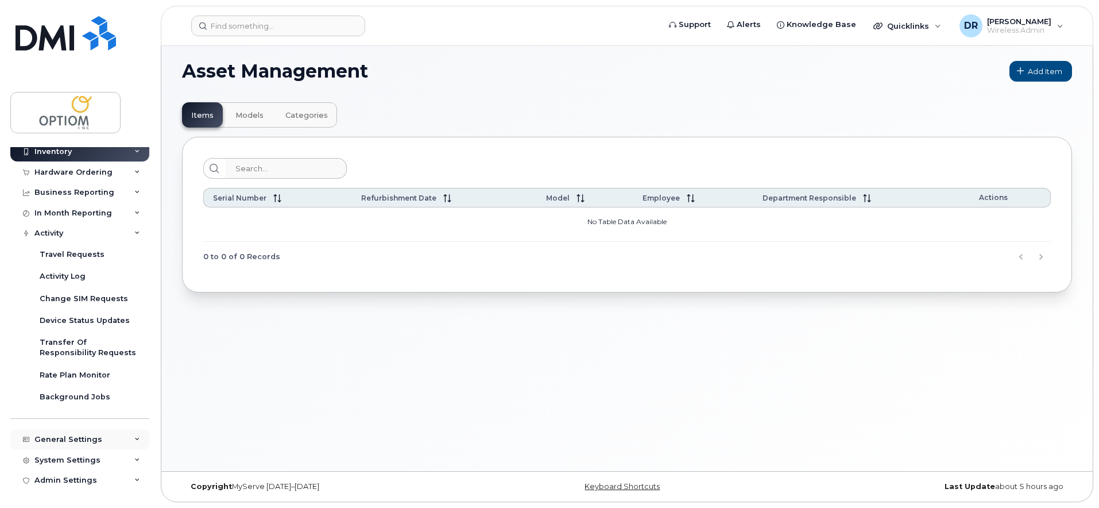
click at [135, 438] on icon at bounding box center [137, 439] width 6 height 6
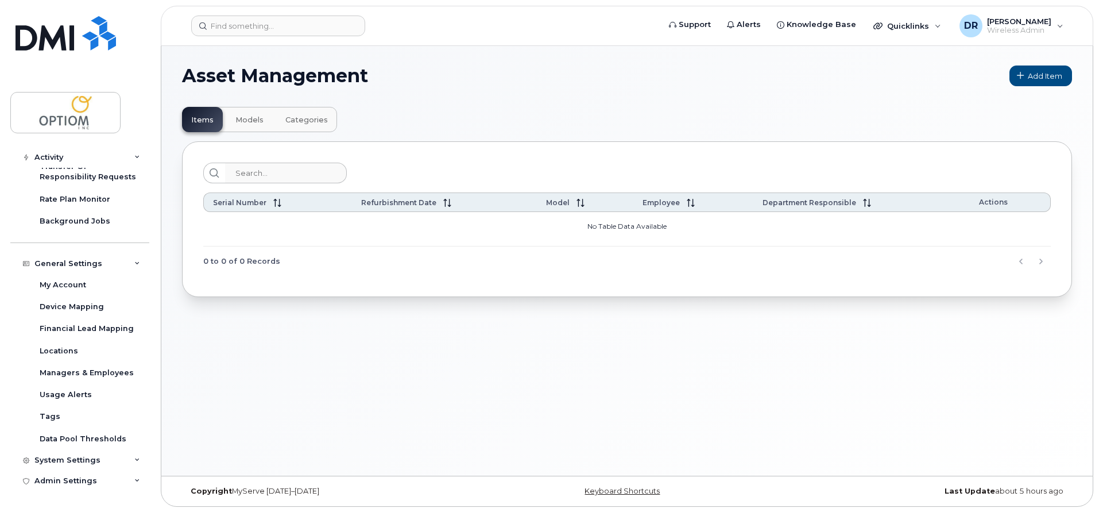
scroll to position [0, 0]
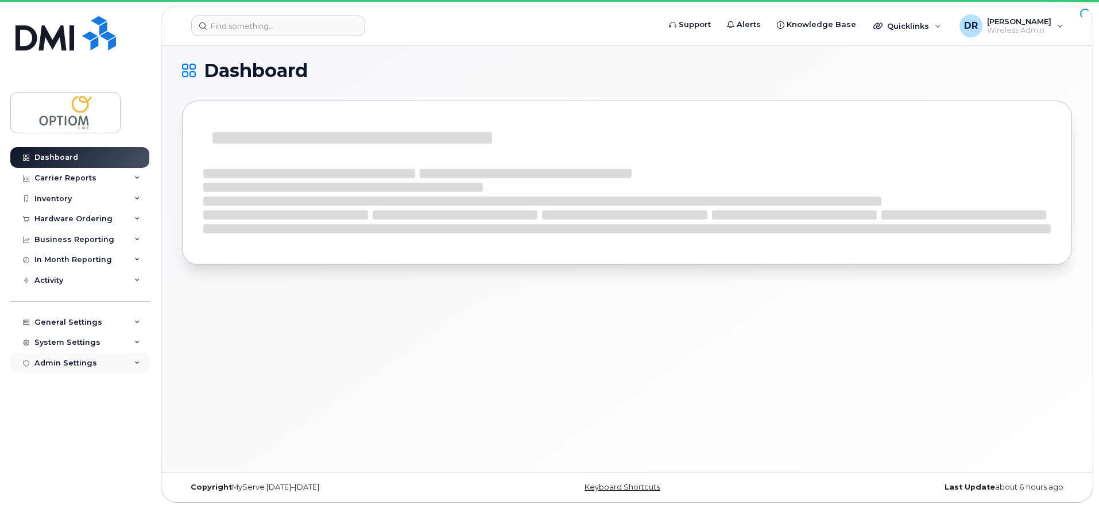
scroll to position [6, 0]
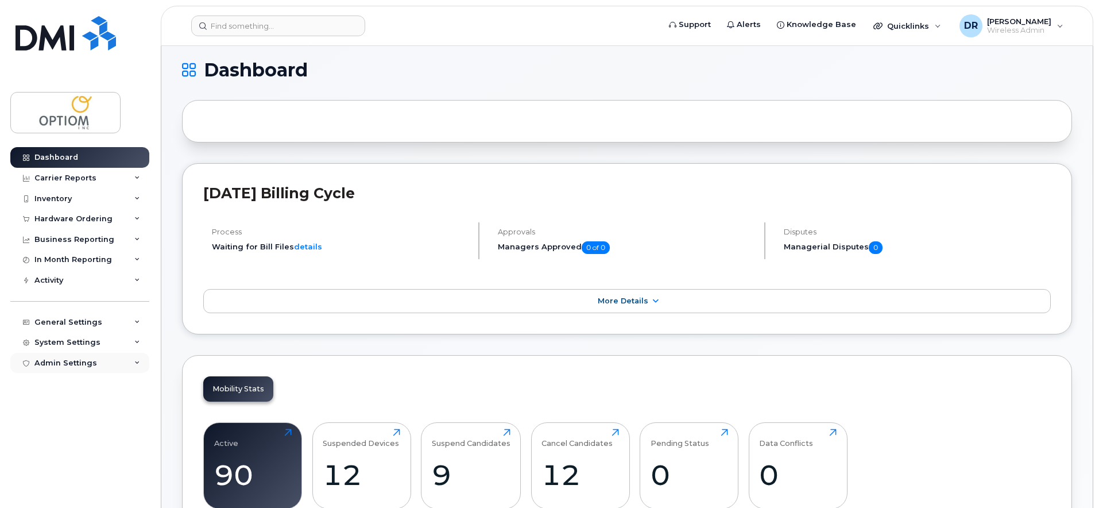
click at [76, 367] on div "Admin Settings" at bounding box center [65, 362] width 63 height 9
click at [308, 247] on link "details" at bounding box center [308, 246] width 28 height 9
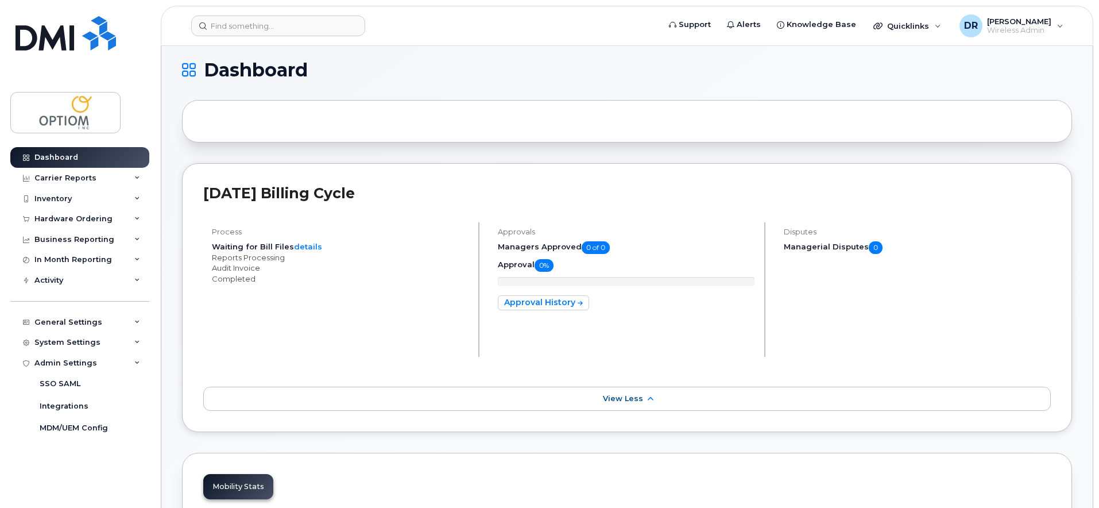
drag, startPoint x: 225, startPoint y: 254, endPoint x: 276, endPoint y: 288, distance: 61.0
click at [277, 252] on ul "Waiting for Bill Files details Reports Processing Audit Invoice Completed" at bounding box center [340, 246] width 257 height 11
click at [276, 298] on div "Process Waiting for Bill Files details Reports Processing Audit Invoice Complet…" at bounding box center [341, 289] width 276 height 134
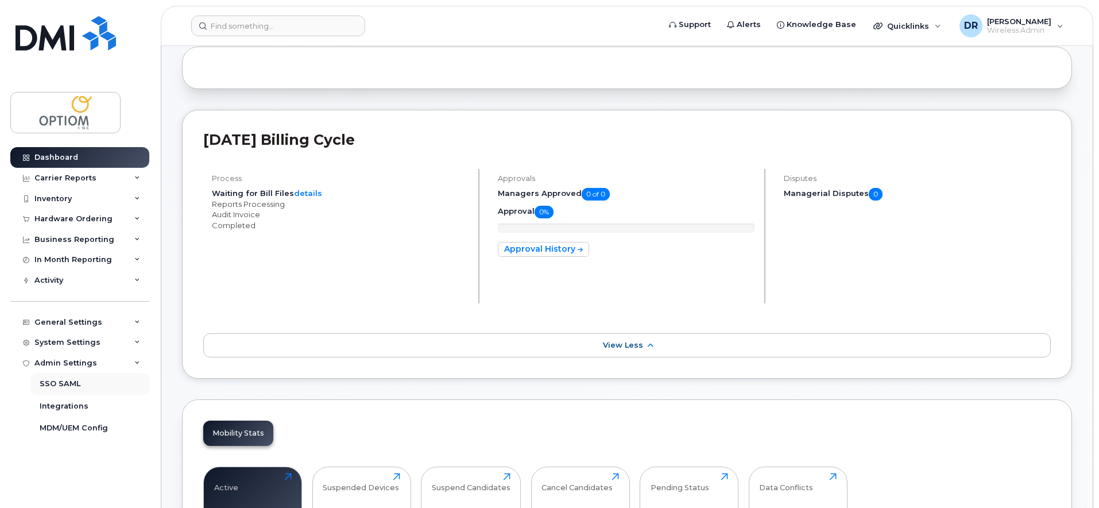
scroll to position [102, 0]
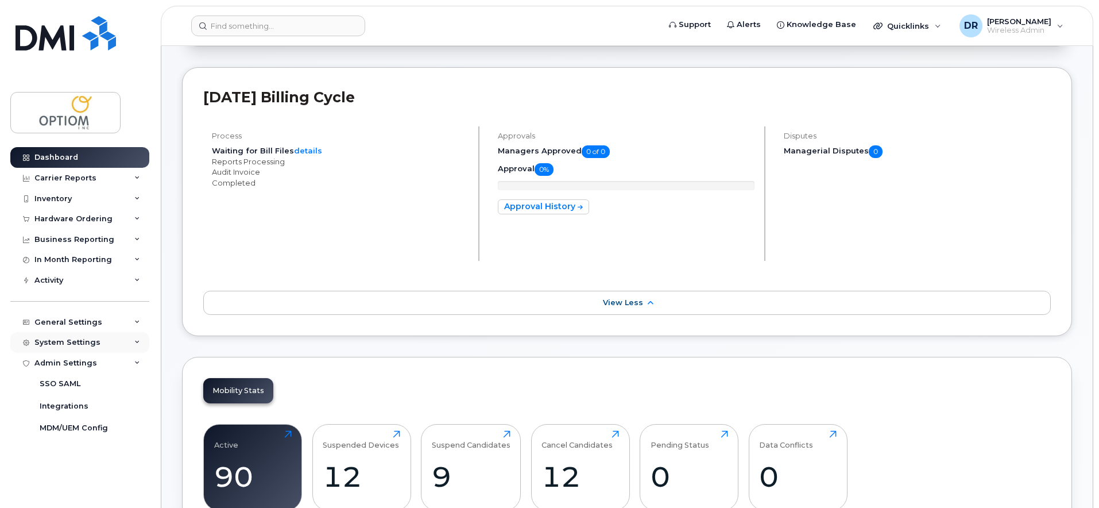
click at [130, 339] on div "System Settings" at bounding box center [79, 342] width 139 height 21
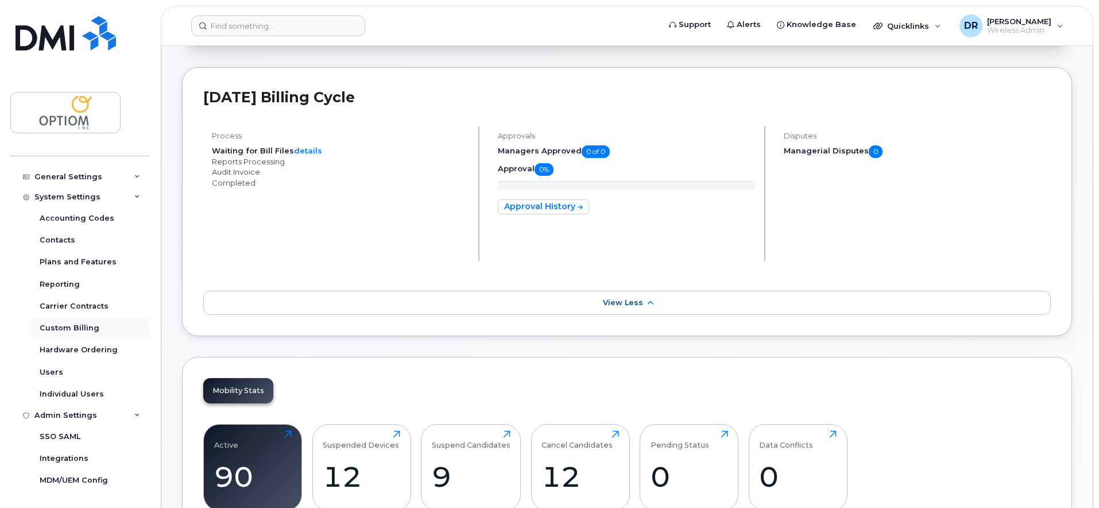
scroll to position [146, 0]
click at [65, 351] on div "Hardware Ordering" at bounding box center [79, 349] width 78 height 10
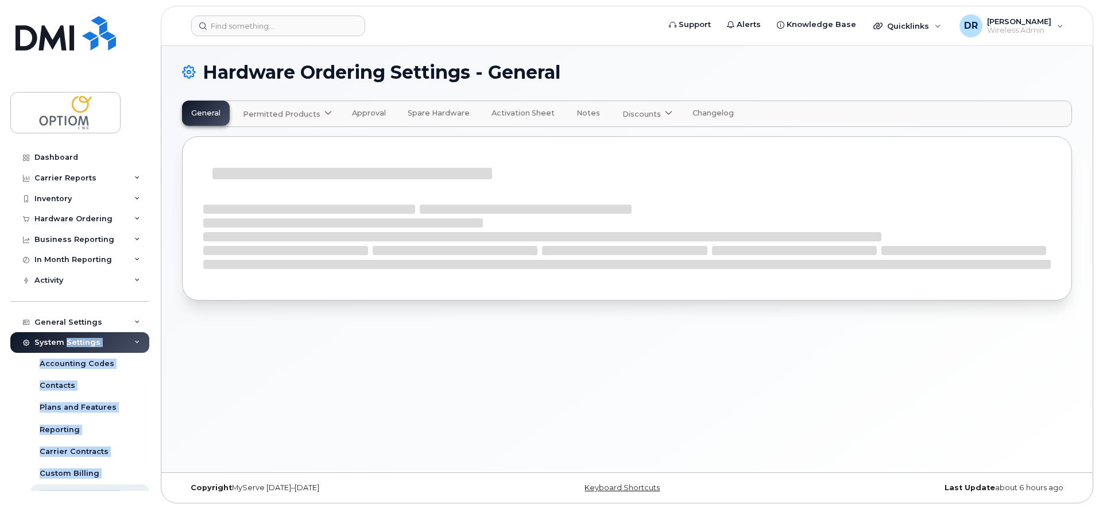
select select "admins"
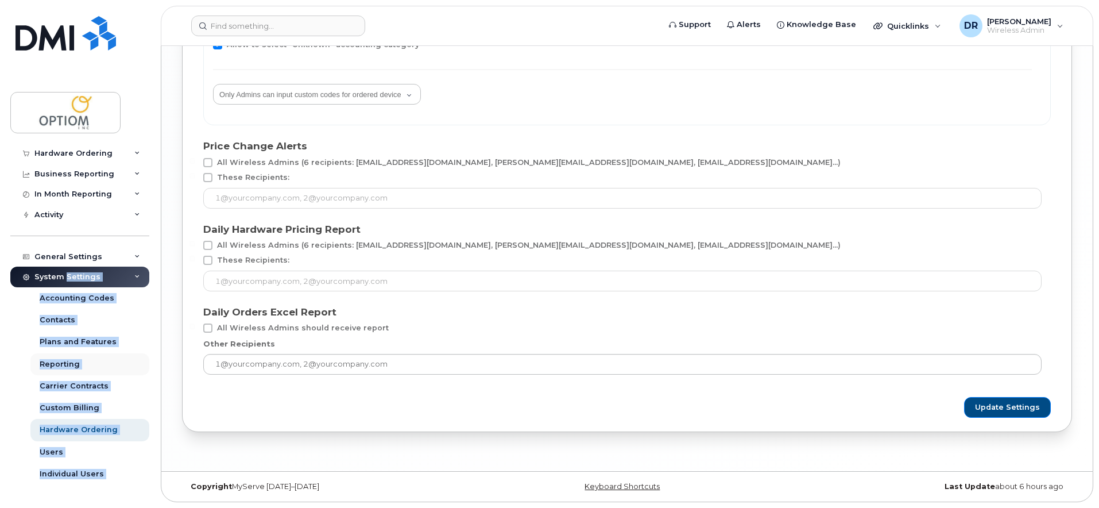
scroll to position [80, 0]
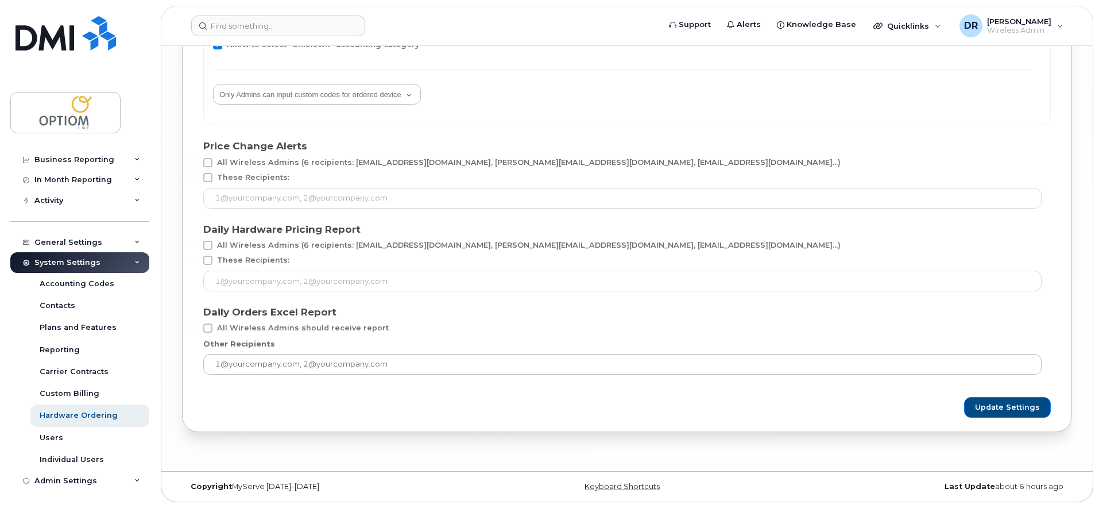
click at [43, 262] on div "System Settings" at bounding box center [67, 262] width 66 height 9
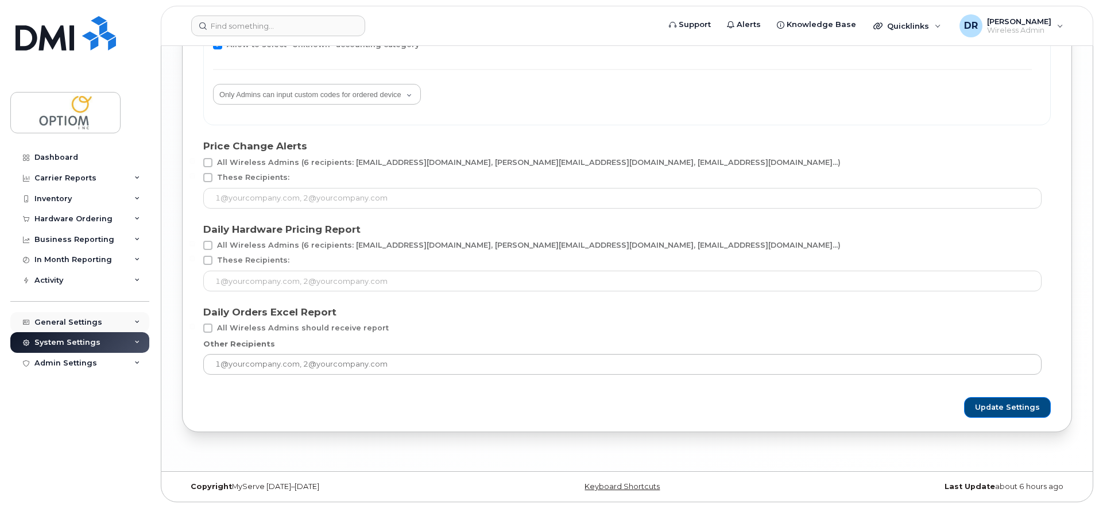
click at [88, 330] on div "General Settings" at bounding box center [79, 322] width 139 height 21
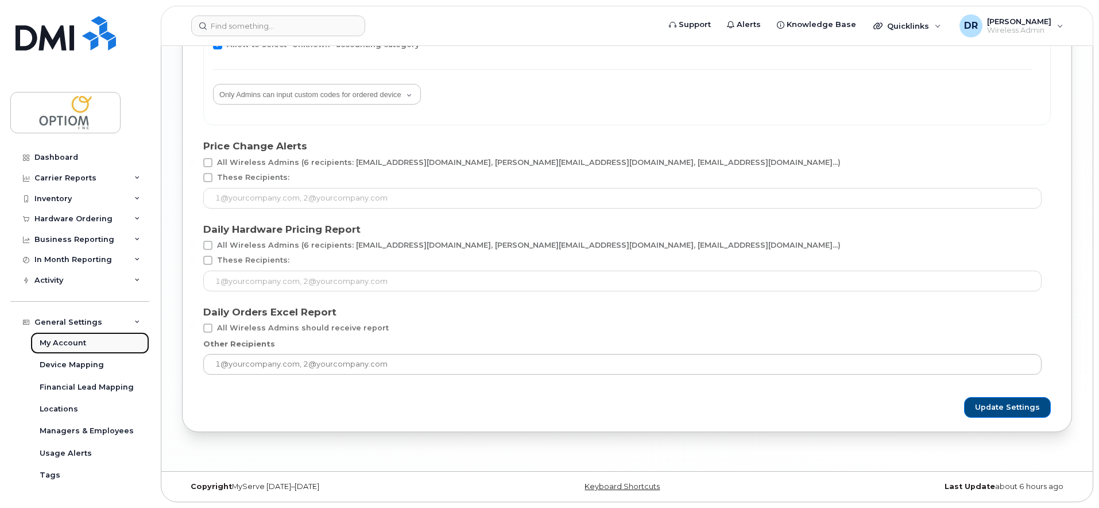
click at [60, 341] on div "My Account" at bounding box center [63, 343] width 47 height 10
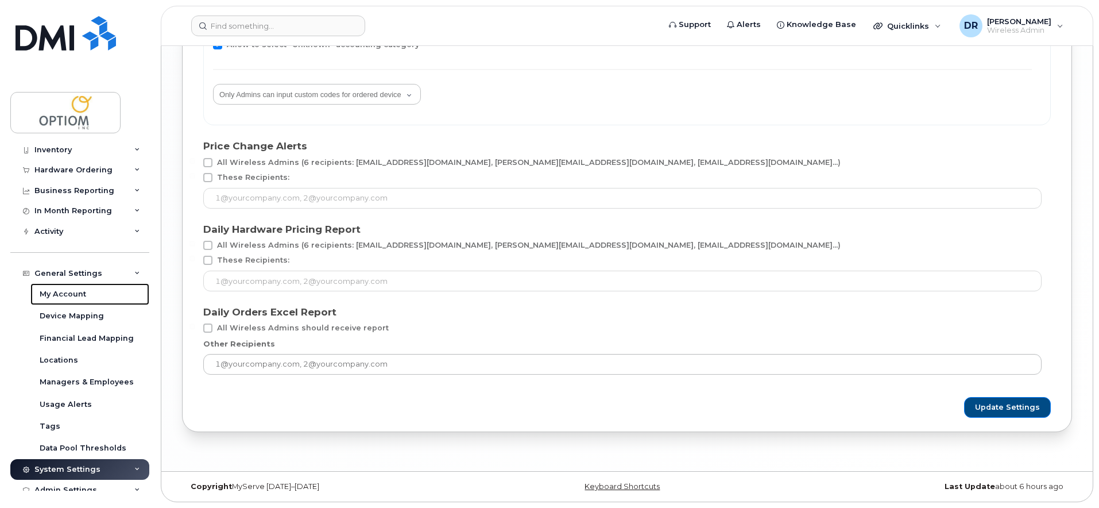
scroll to position [58, 0]
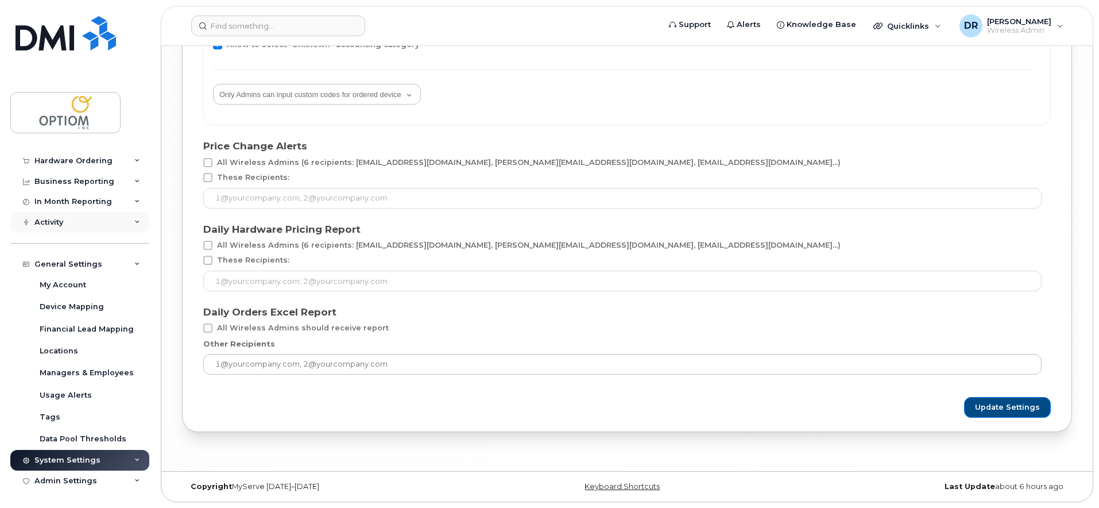
click at [48, 219] on div "Activity" at bounding box center [48, 222] width 29 height 9
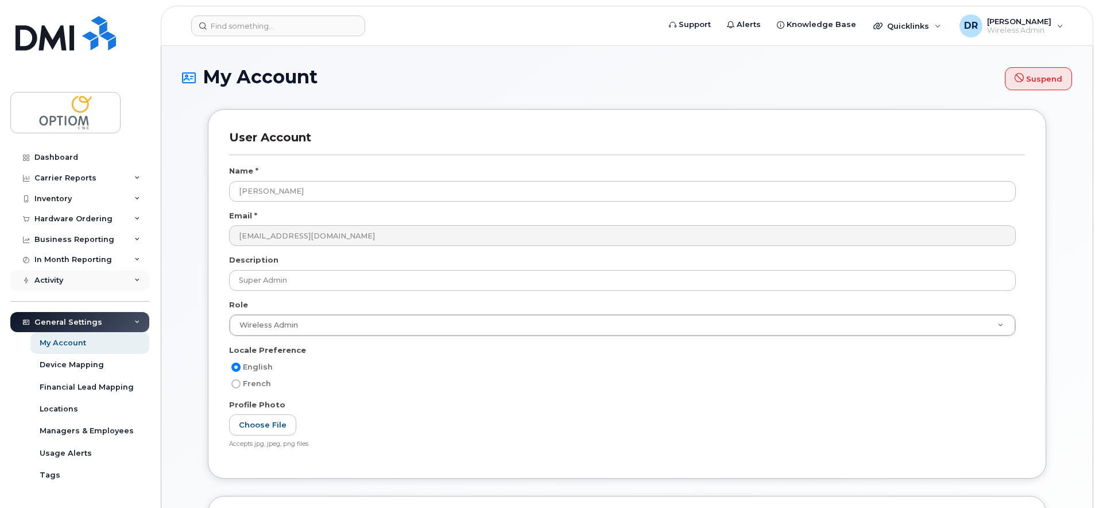
click at [71, 272] on div "Activity" at bounding box center [79, 280] width 139 height 21
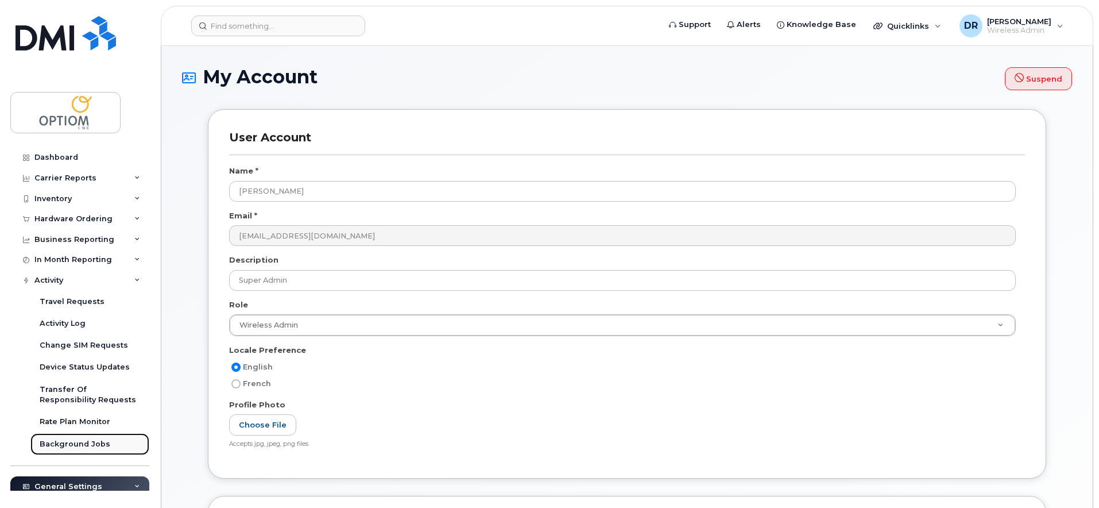
click at [63, 439] on div "Background Jobs" at bounding box center [75, 444] width 71 height 10
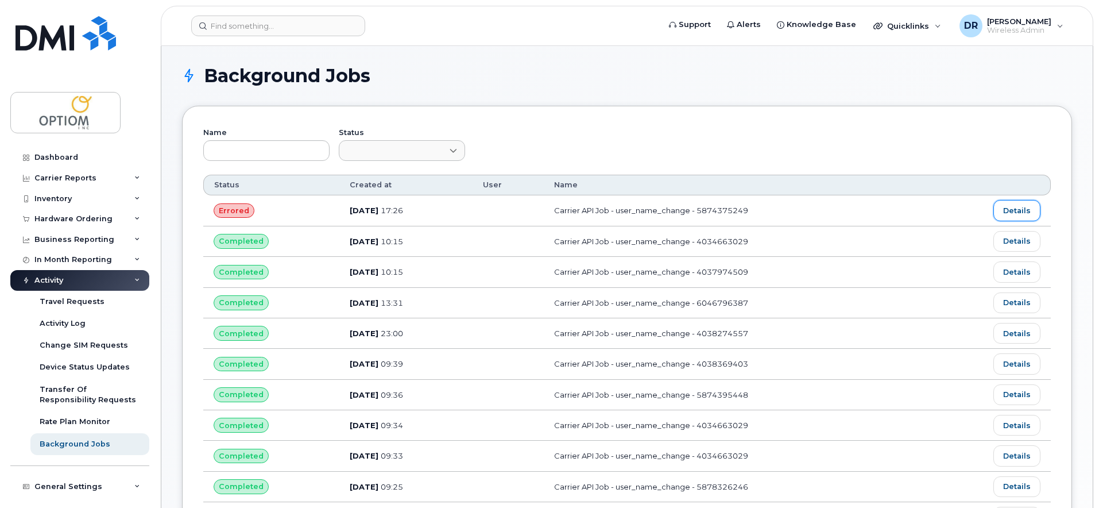
click at [1007, 206] on link "Details" at bounding box center [1017, 210] width 47 height 21
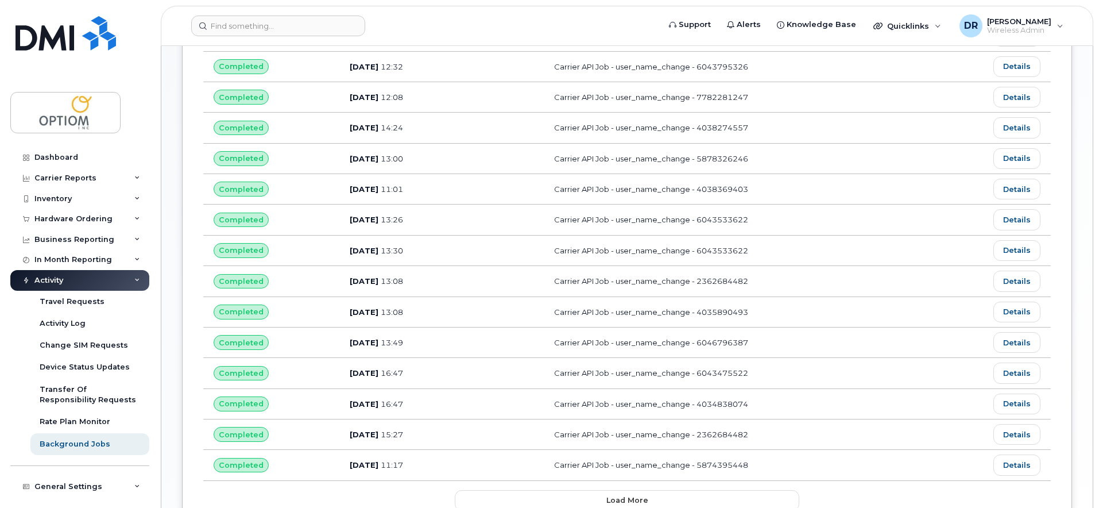
scroll to position [498, 0]
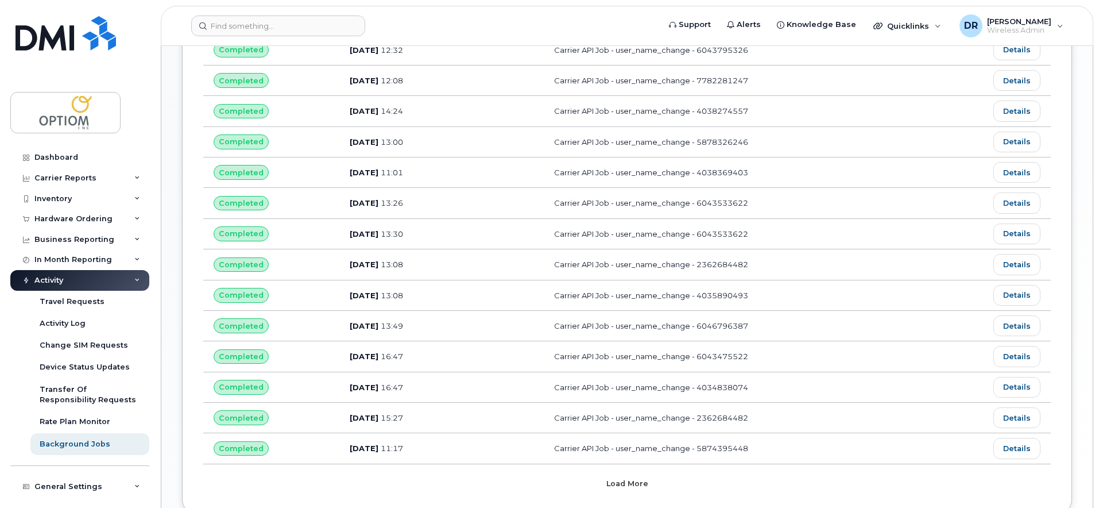
drag, startPoint x: 661, startPoint y: 485, endPoint x: 661, endPoint y: 476, distance: 9.2
click at [661, 485] on button "Load more" at bounding box center [627, 483] width 345 height 21
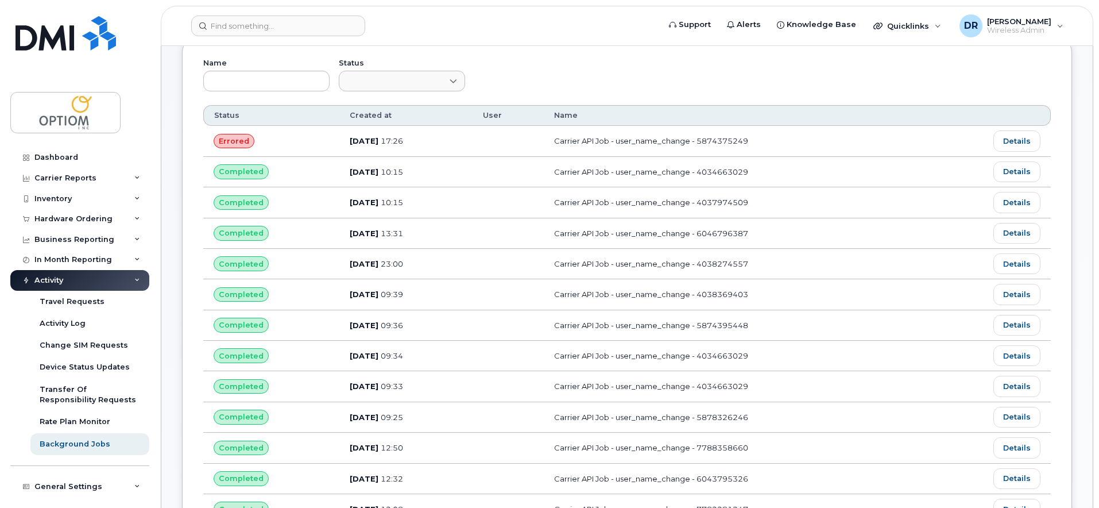
scroll to position [63, 0]
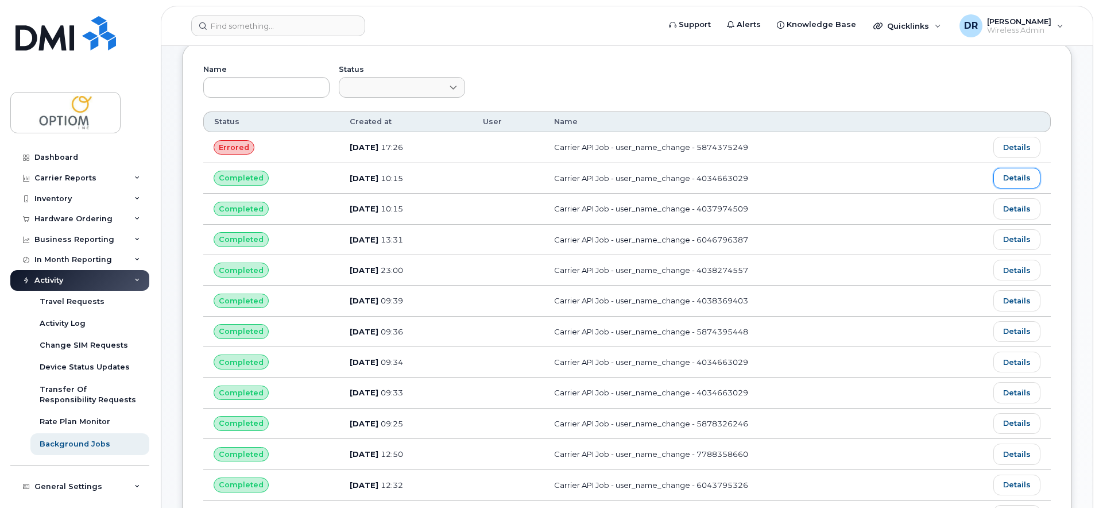
click at [1024, 179] on link "Details" at bounding box center [1017, 178] width 47 height 21
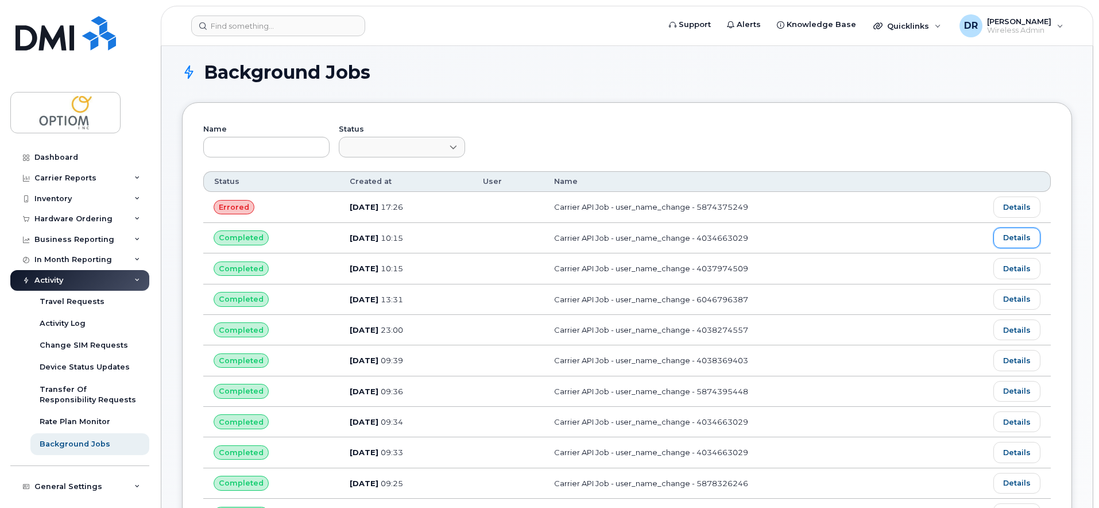
scroll to position [0, 0]
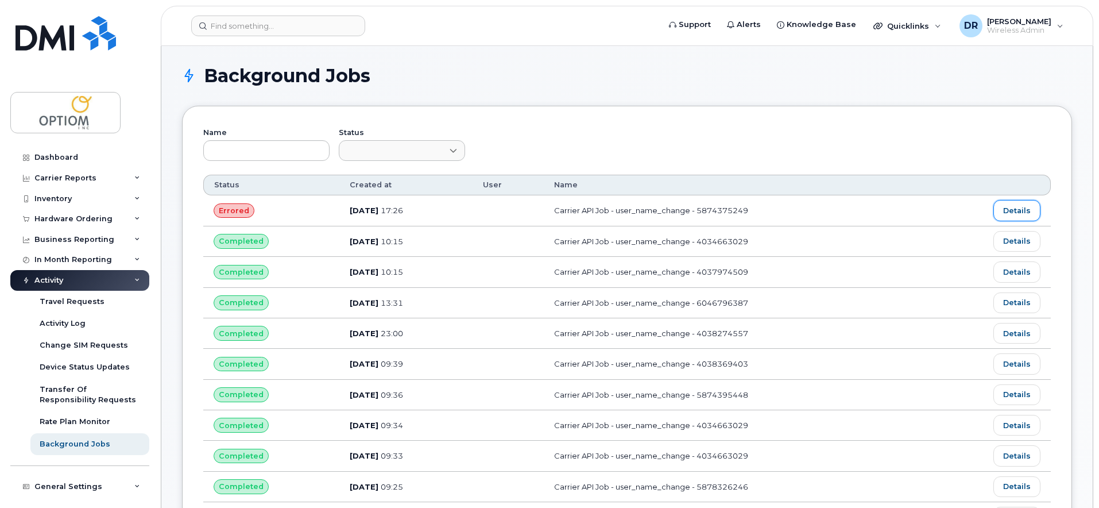
click at [1021, 213] on link "Details" at bounding box center [1017, 210] width 47 height 21
click at [82, 320] on div "Activity Log" at bounding box center [63, 323] width 46 height 10
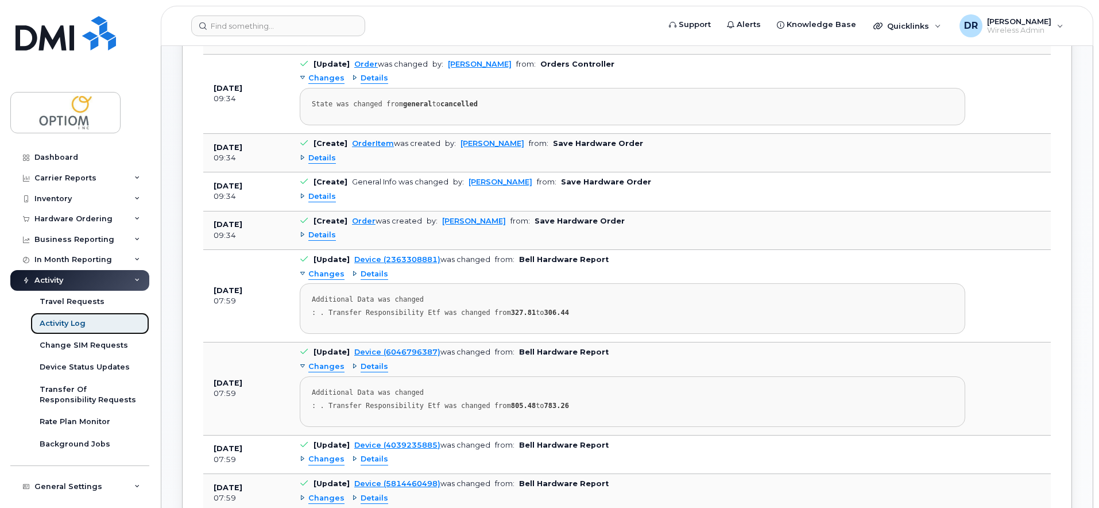
scroll to position [441, 0]
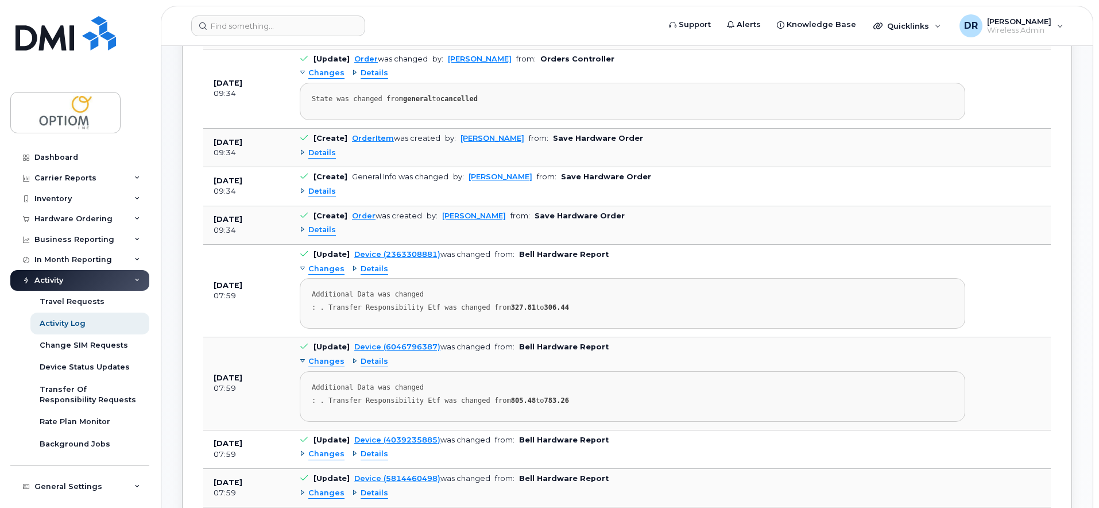
click at [300, 152] on div "Details" at bounding box center [318, 153] width 36 height 11
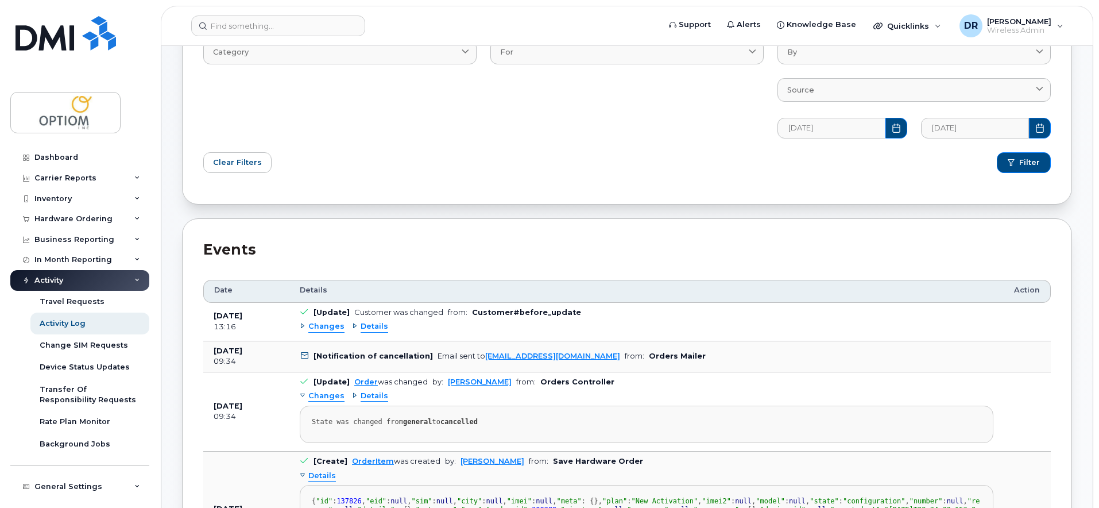
scroll to position [0, 0]
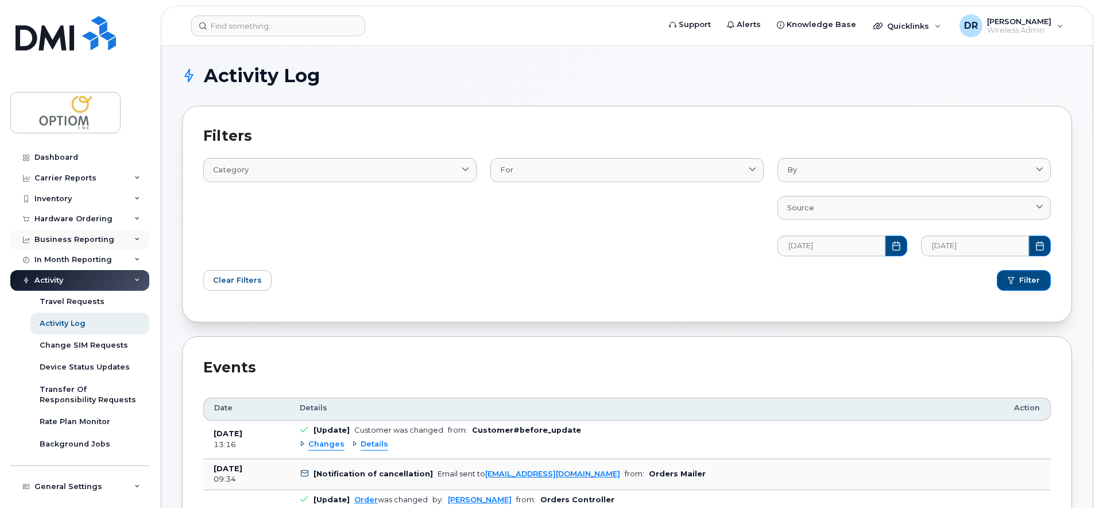
click at [113, 238] on div "Business Reporting" at bounding box center [79, 239] width 139 height 21
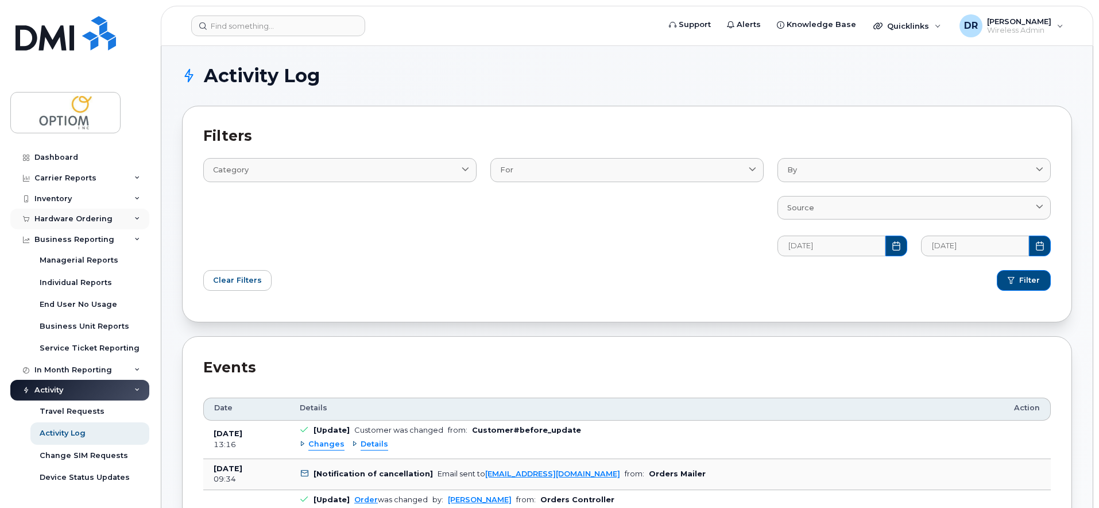
click at [109, 219] on div "Hardware Ordering" at bounding box center [79, 218] width 139 height 21
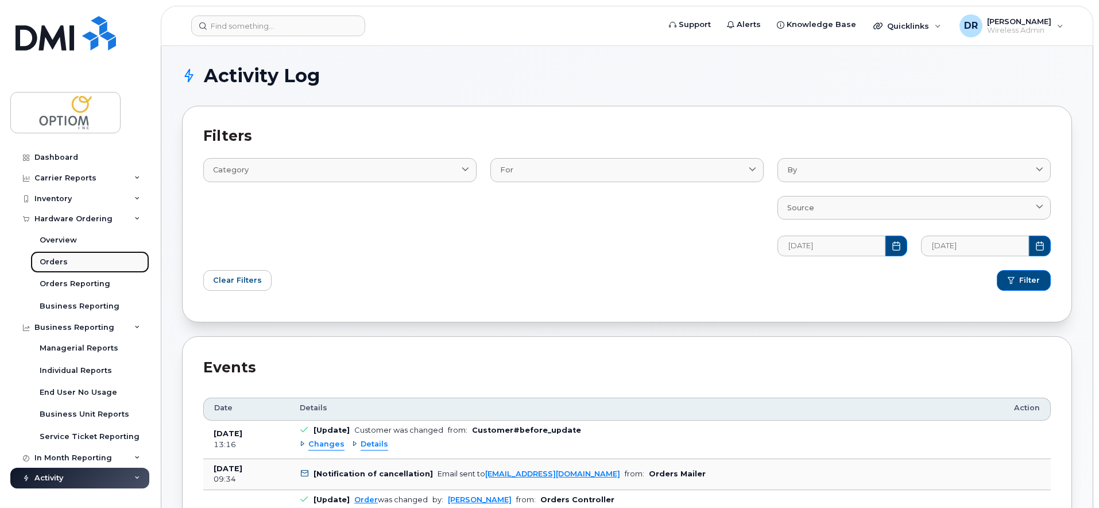
click at [59, 257] on div "Orders" at bounding box center [54, 262] width 28 height 10
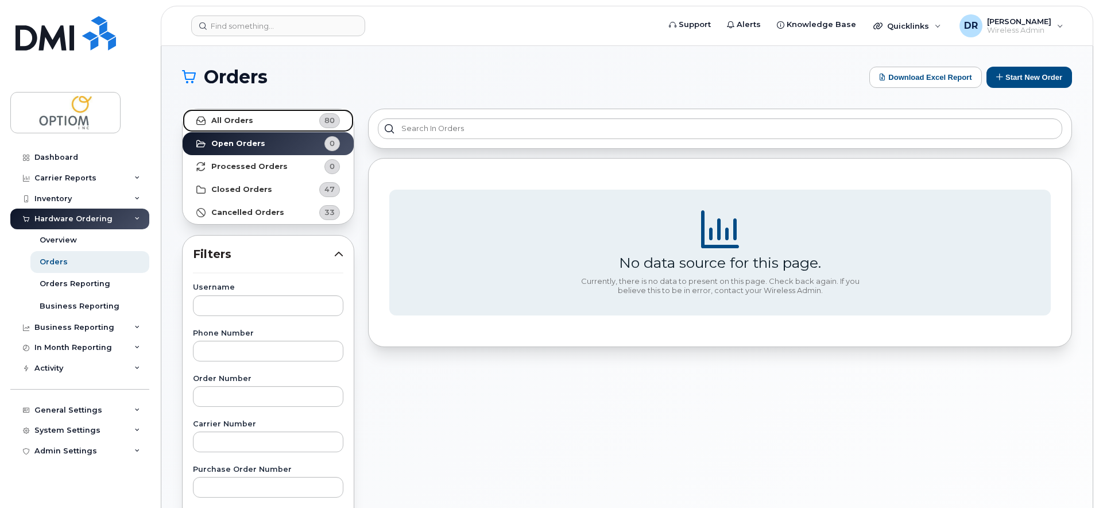
click at [283, 117] on link "All Orders 80" at bounding box center [268, 120] width 171 height 23
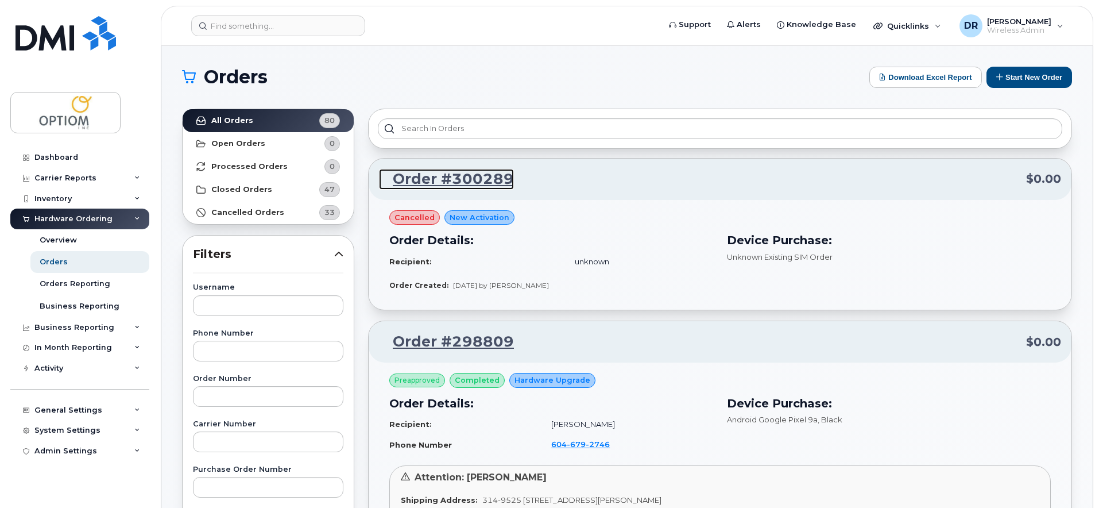
click at [463, 176] on link "Order #300289" at bounding box center [446, 179] width 135 height 21
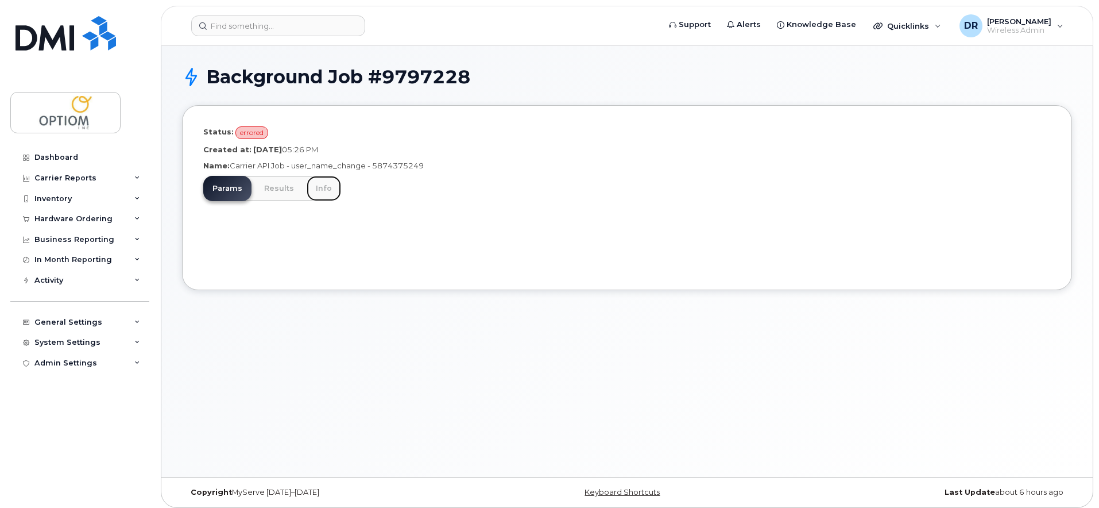
click at [311, 183] on link "Info" at bounding box center [324, 188] width 34 height 25
drag, startPoint x: 278, startPoint y: 191, endPoint x: 260, endPoint y: 191, distance: 17.8
click at [278, 191] on link "Results" at bounding box center [279, 188] width 48 height 25
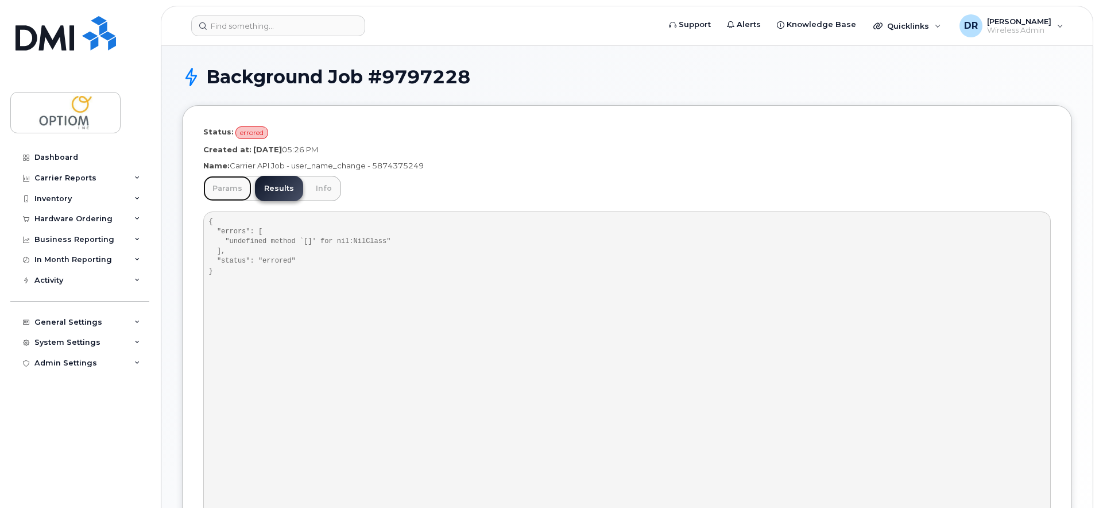
click at [227, 192] on link "Params" at bounding box center [227, 188] width 48 height 25
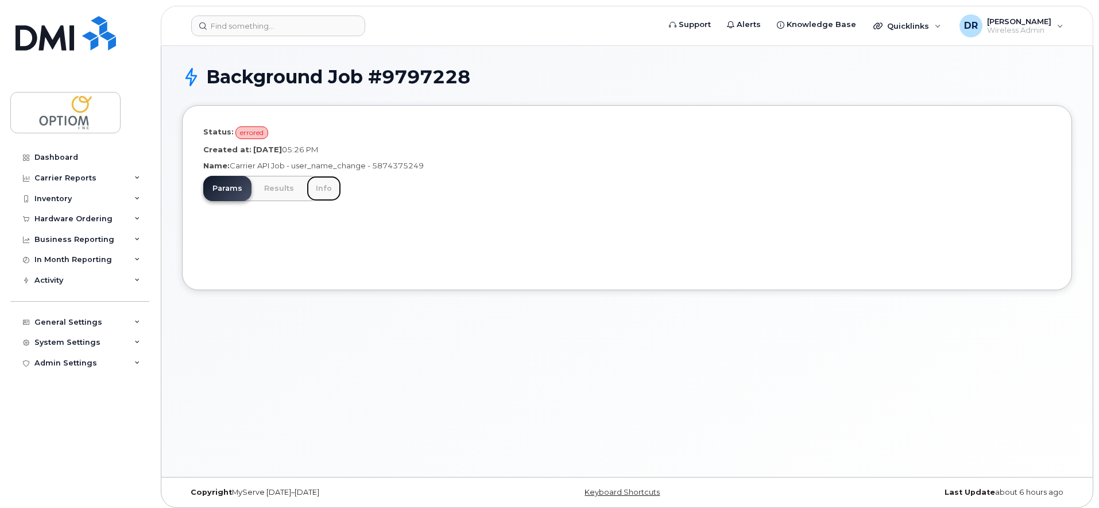
click at [319, 187] on link "Info" at bounding box center [324, 188] width 34 height 25
click at [218, 192] on link "Params" at bounding box center [227, 188] width 48 height 25
click at [323, 183] on link "Info" at bounding box center [324, 188] width 34 height 25
click at [230, 190] on link "Params" at bounding box center [227, 188] width 48 height 25
click at [275, 188] on link "Results" at bounding box center [279, 188] width 48 height 25
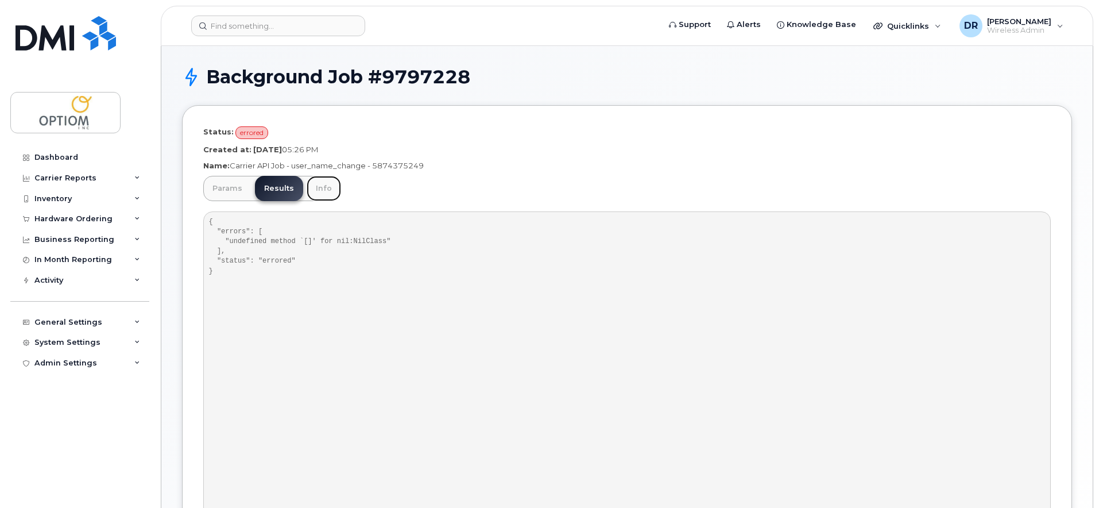
click at [310, 192] on link "Info" at bounding box center [324, 188] width 34 height 25
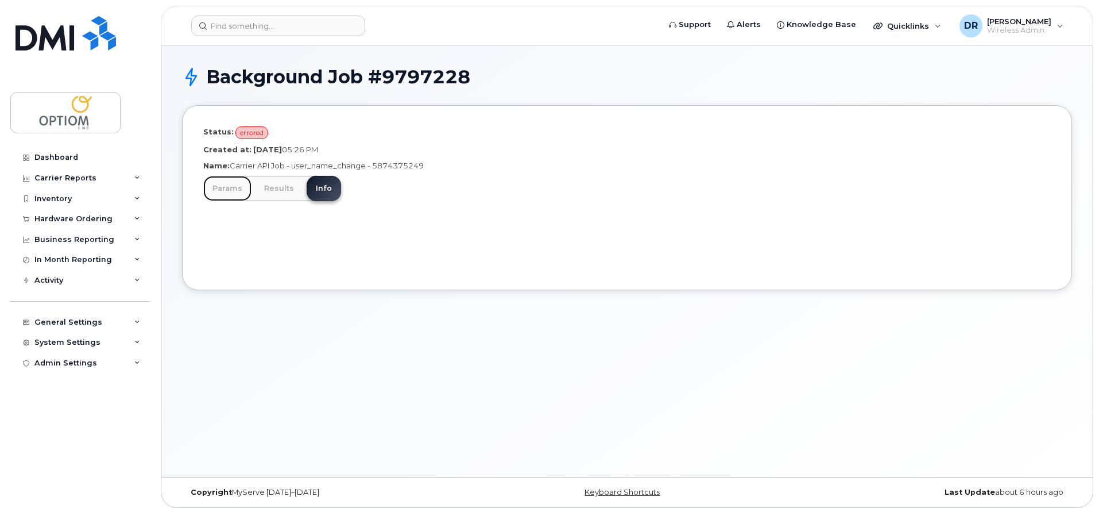
drag, startPoint x: 223, startPoint y: 193, endPoint x: 235, endPoint y: 189, distance: 12.7
click at [223, 193] on link "Params" at bounding box center [227, 188] width 48 height 25
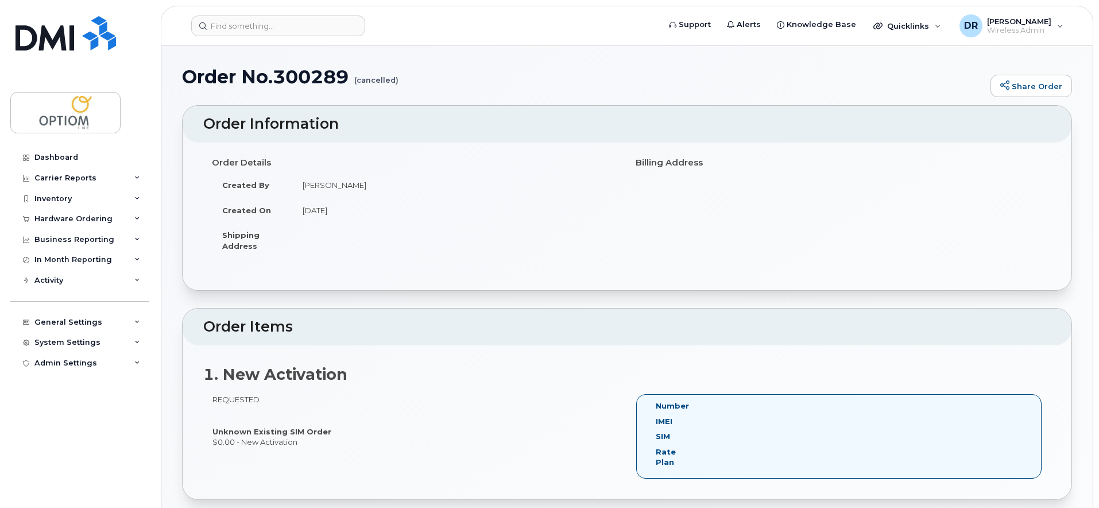
drag, startPoint x: 261, startPoint y: 419, endPoint x: 370, endPoint y: 428, distance: 109.6
click at [370, 428] on div "REQUESTED Unknown Existing SIM Order $0.00 - New Activation" at bounding box center [415, 420] width 424 height 53
click at [125, 258] on div "In Month Reporting" at bounding box center [79, 259] width 139 height 21
click at [129, 240] on div "Business Reporting" at bounding box center [79, 239] width 139 height 21
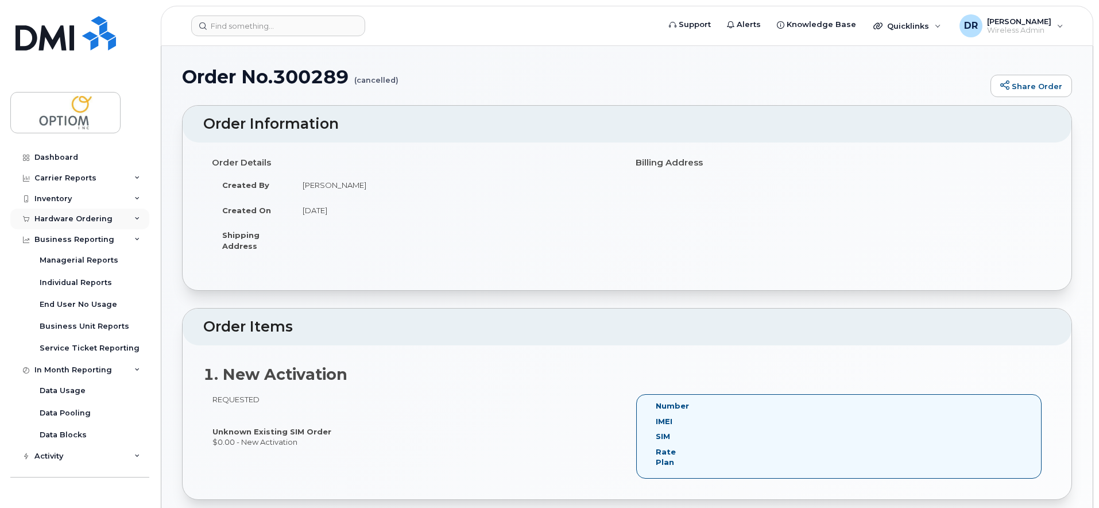
click at [105, 225] on div "Hardware Ordering" at bounding box center [79, 218] width 139 height 21
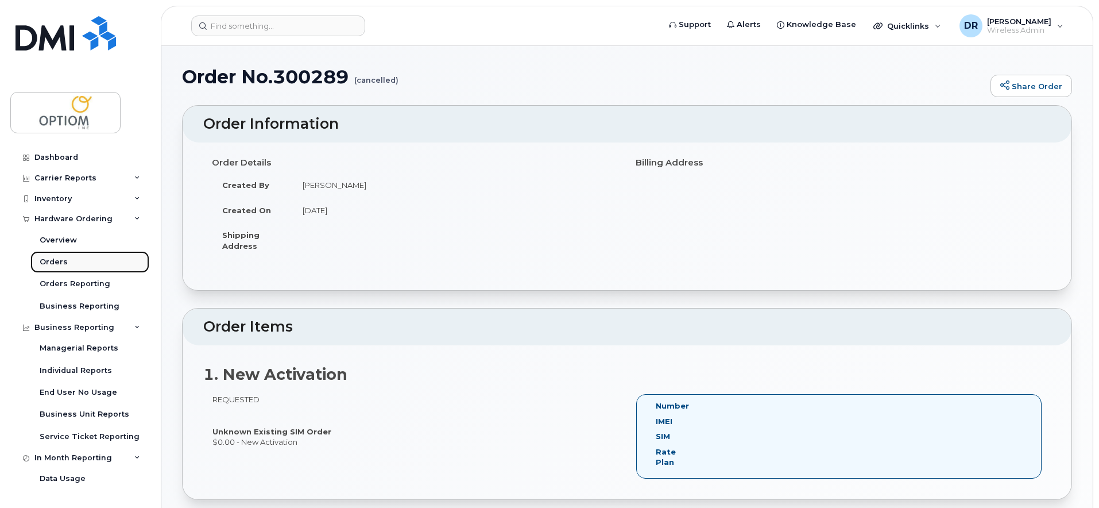
click at [65, 262] on link "Orders" at bounding box center [89, 262] width 119 height 22
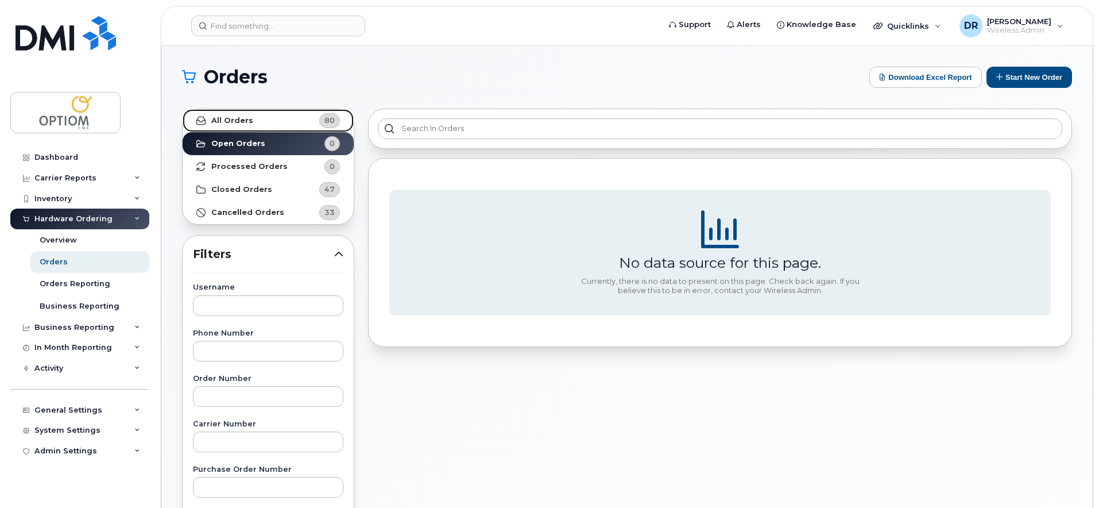
click at [289, 122] on link "All Orders 80" at bounding box center [268, 120] width 171 height 23
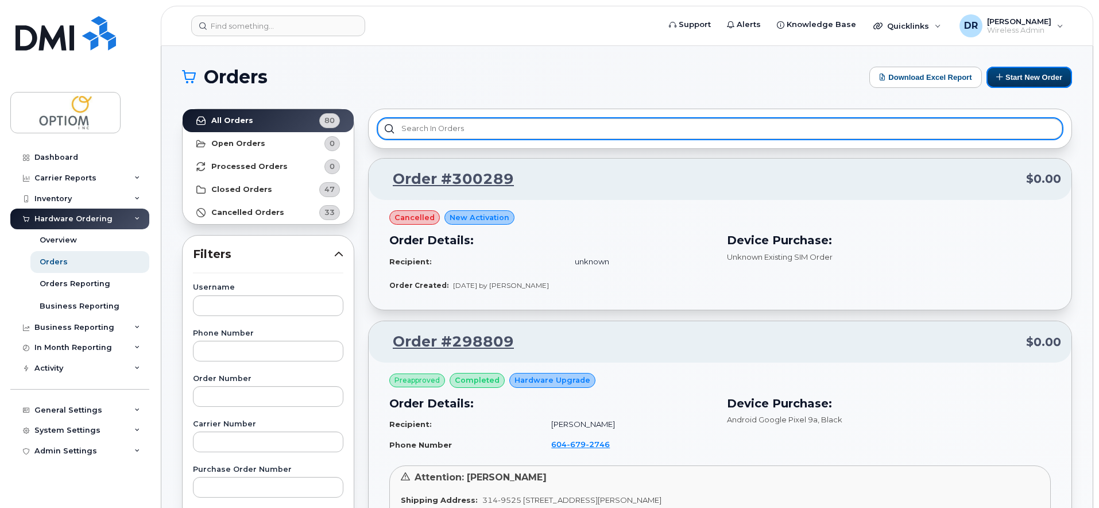
drag, startPoint x: 1045, startPoint y: 81, endPoint x: 1000, endPoint y: 126, distance: 63.4
click at [1045, 81] on button "Start New Order" at bounding box center [1030, 77] width 86 height 21
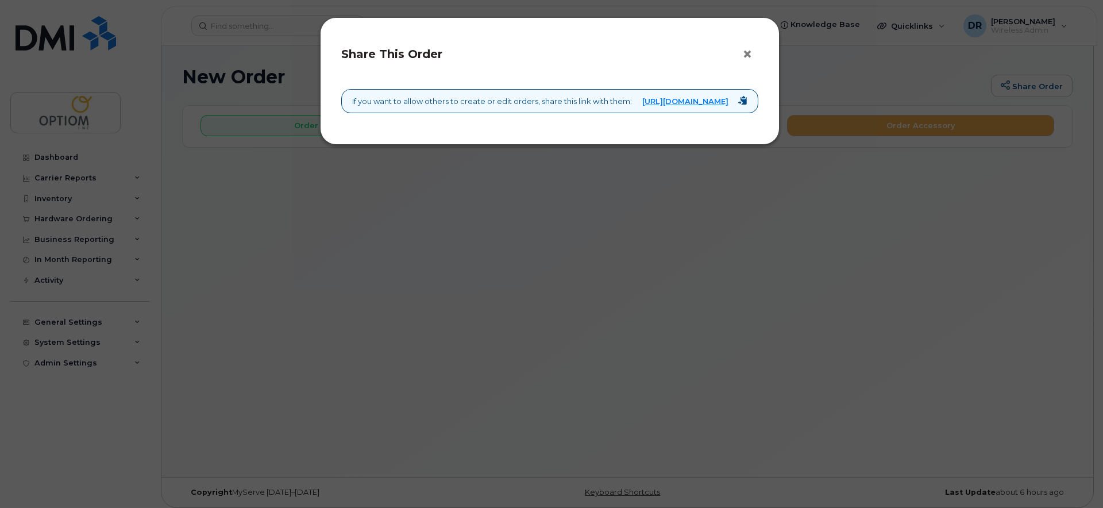
click at [750, 55] on button "×" at bounding box center [750, 54] width 16 height 17
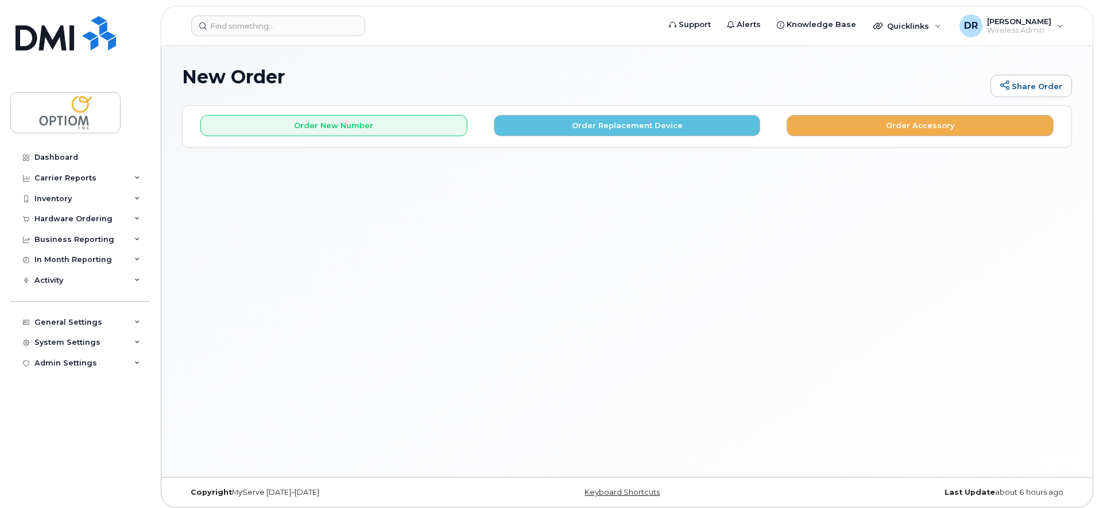
click at [457, 273] on div "New Order Share Order × Share This Order If you want to allow others to create …" at bounding box center [627, 261] width 932 height 431
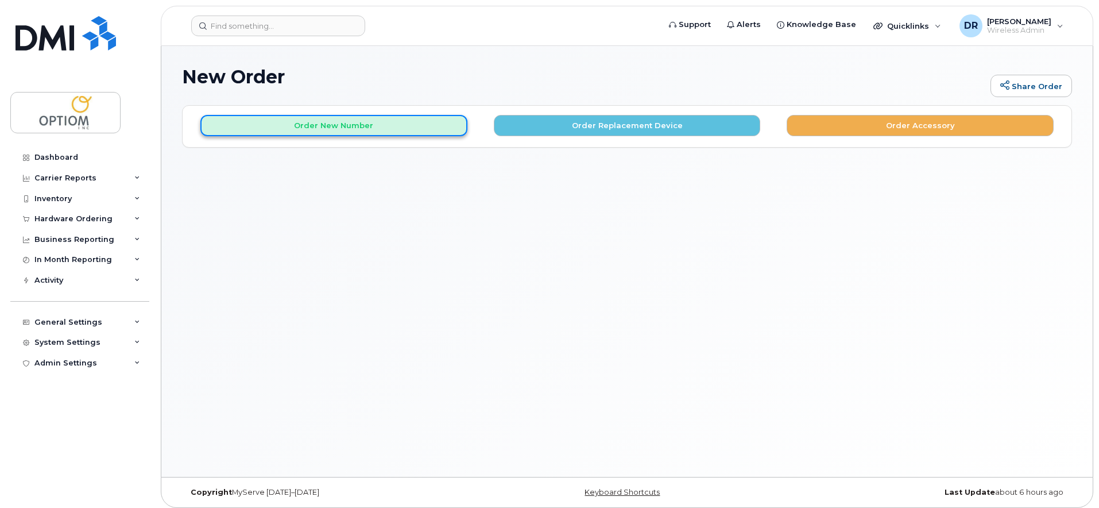
click at [375, 127] on button "Order New Number" at bounding box center [333, 125] width 267 height 21
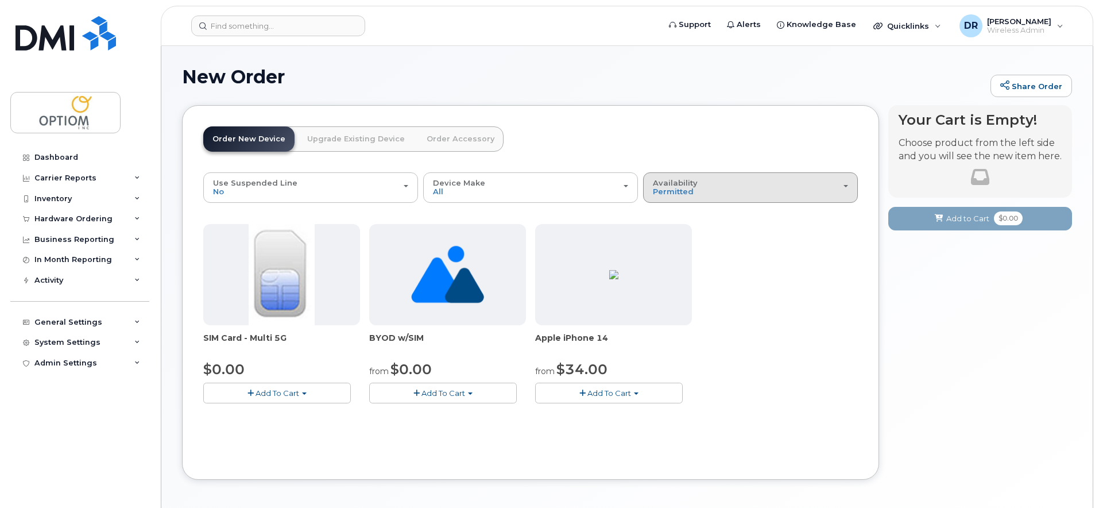
click at [760, 188] on div "Availability Permitted All" at bounding box center [750, 188] width 195 height 18
click at [665, 240] on ul "Permitted All" at bounding box center [750, 226] width 215 height 45
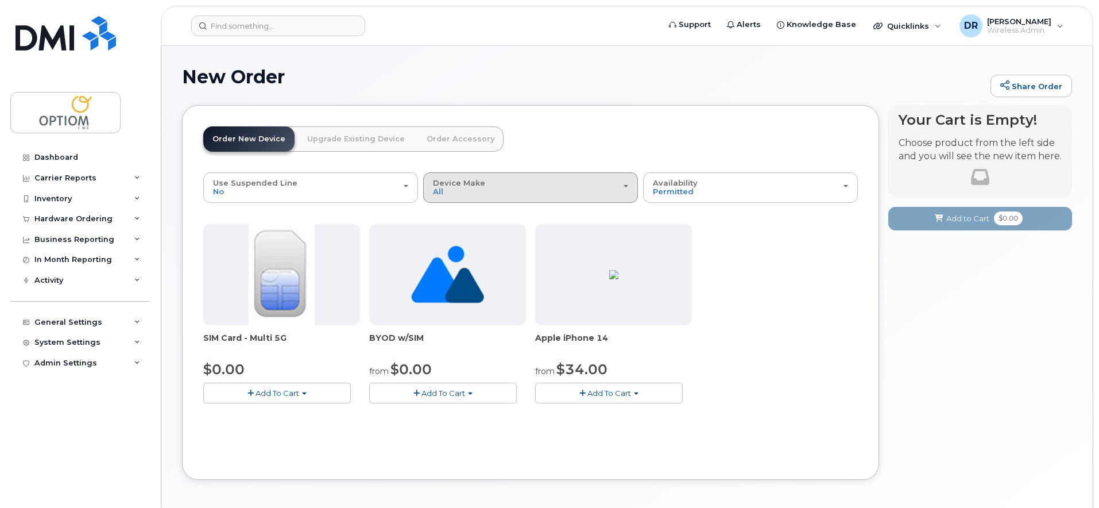
click at [514, 184] on div "Device Make All iPhone Unknown" at bounding box center [530, 188] width 195 height 18
click at [459, 233] on label "iPhone" at bounding box center [447, 238] width 42 height 14
click at [0, 0] on input "iPhone" at bounding box center [0, 0] width 0 height 0
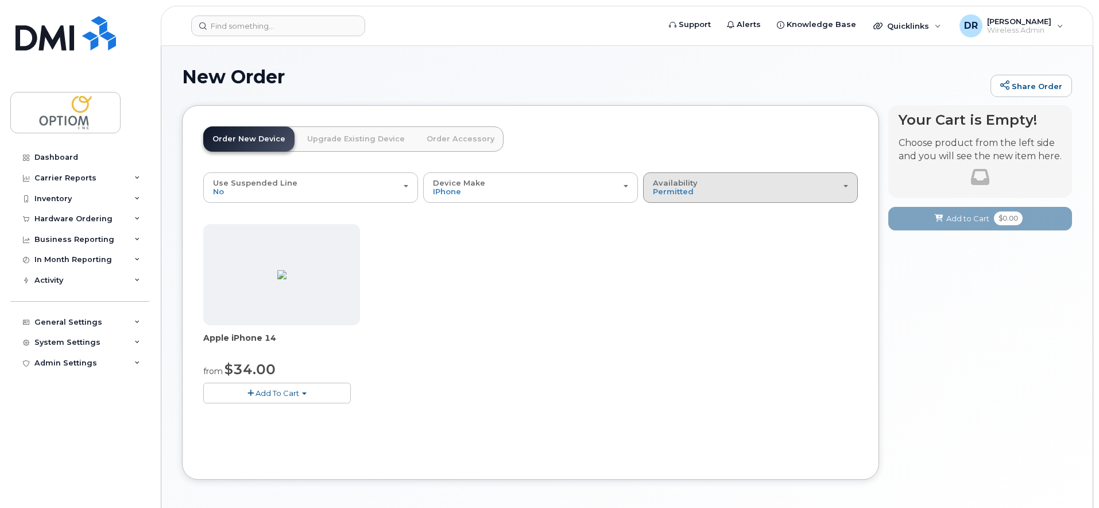
click at [732, 188] on div "Availability Permitted All" at bounding box center [750, 188] width 195 height 18
drag, startPoint x: 677, startPoint y: 232, endPoint x: 646, endPoint y: 236, distance: 31.3
click at [671, 234] on div "All" at bounding box center [750, 233] width 209 height 14
drag, startPoint x: 679, startPoint y: 190, endPoint x: 679, endPoint y: 198, distance: 8.1
click at [679, 190] on span "Permitted" at bounding box center [673, 191] width 41 height 9
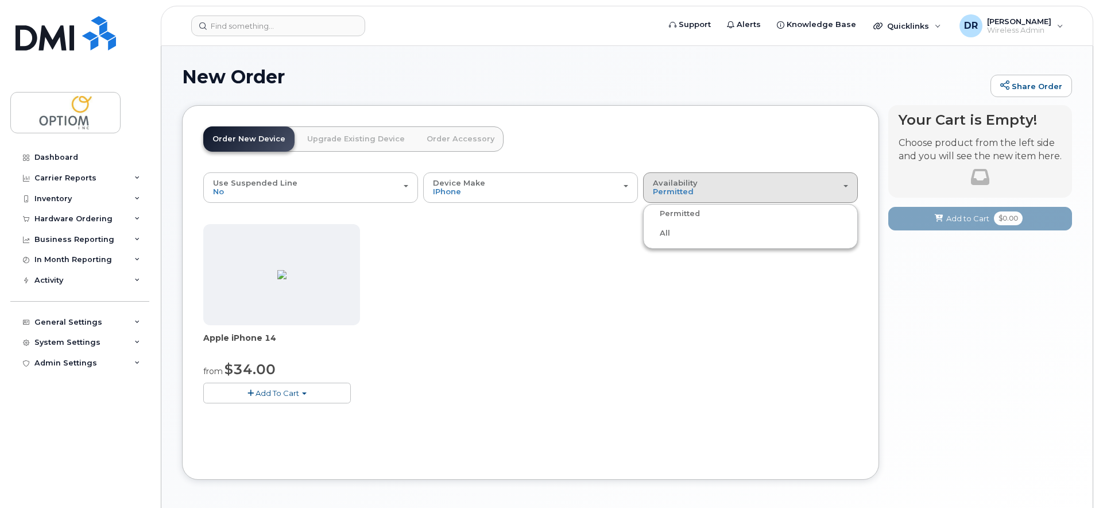
click at [663, 233] on label "All" at bounding box center [658, 233] width 24 height 14
click at [0, 0] on input "All" at bounding box center [0, 0] width 0 height 0
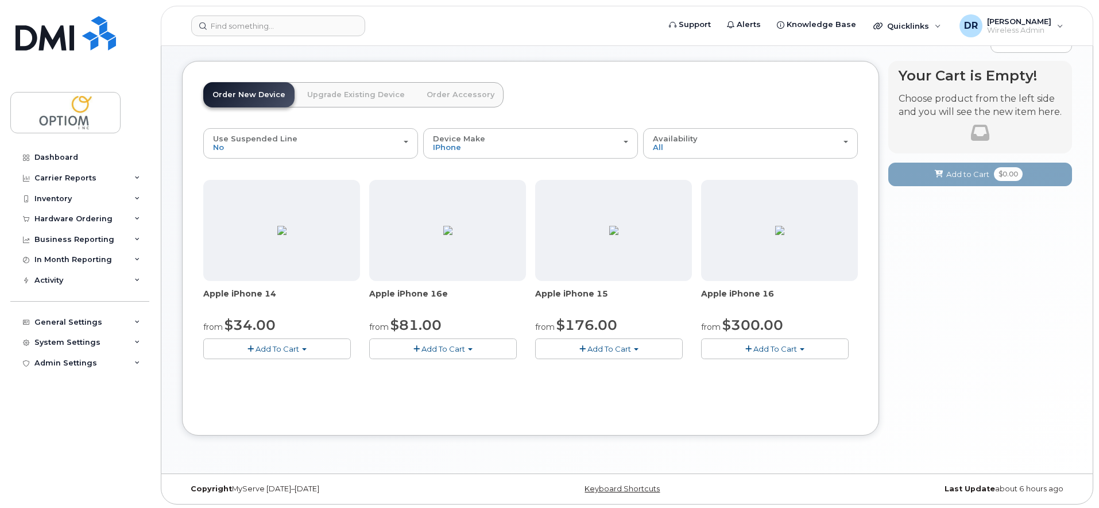
scroll to position [47, 0]
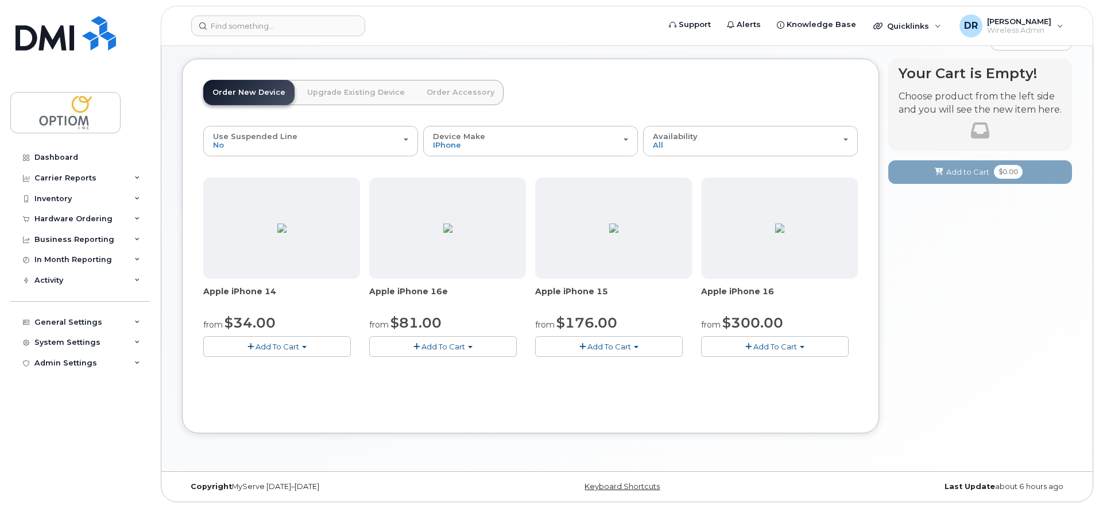
click at [781, 323] on span "$300.00" at bounding box center [753, 322] width 61 height 17
drag, startPoint x: 790, startPoint y: 322, endPoint x: 723, endPoint y: 321, distance: 67.2
click at [723, 321] on div "from $300.00" at bounding box center [779, 323] width 157 height 20
click at [794, 345] on span "Add To Cart" at bounding box center [776, 346] width 44 height 9
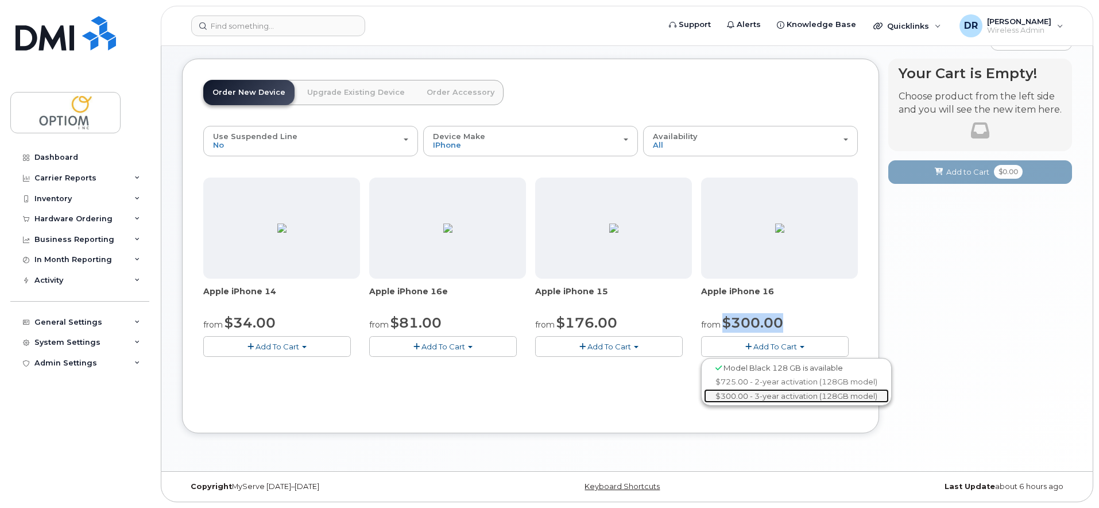
click at [835, 395] on link "$300.00 - 3-year activation (128GB model)" at bounding box center [796, 396] width 185 height 14
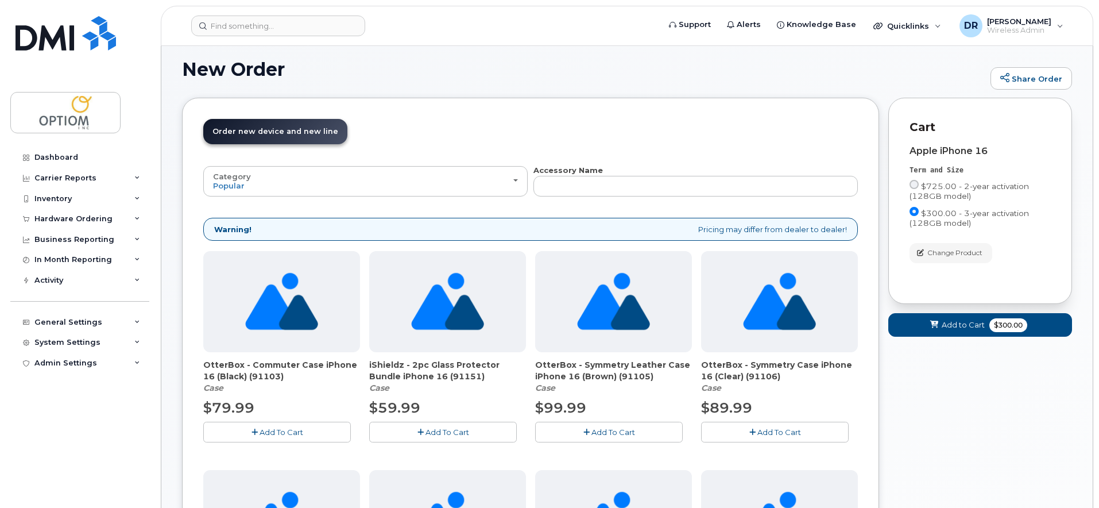
scroll to position [0, 0]
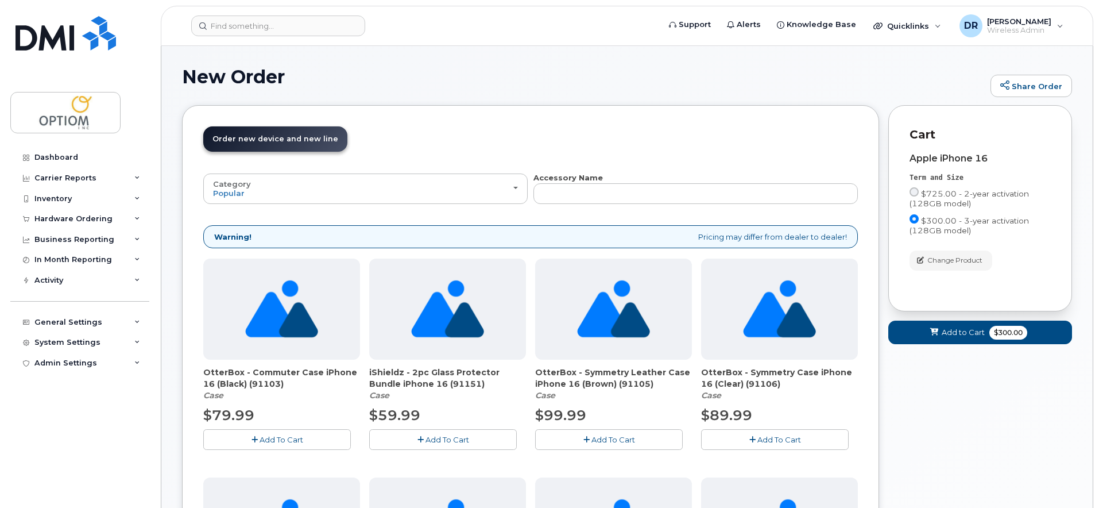
click at [665, 161] on header "Order New Device Upgrade Existing Device Order Accessory Order new device and n…" at bounding box center [530, 149] width 655 height 46
click at [1013, 334] on span "$300.00" at bounding box center [1009, 333] width 38 height 14
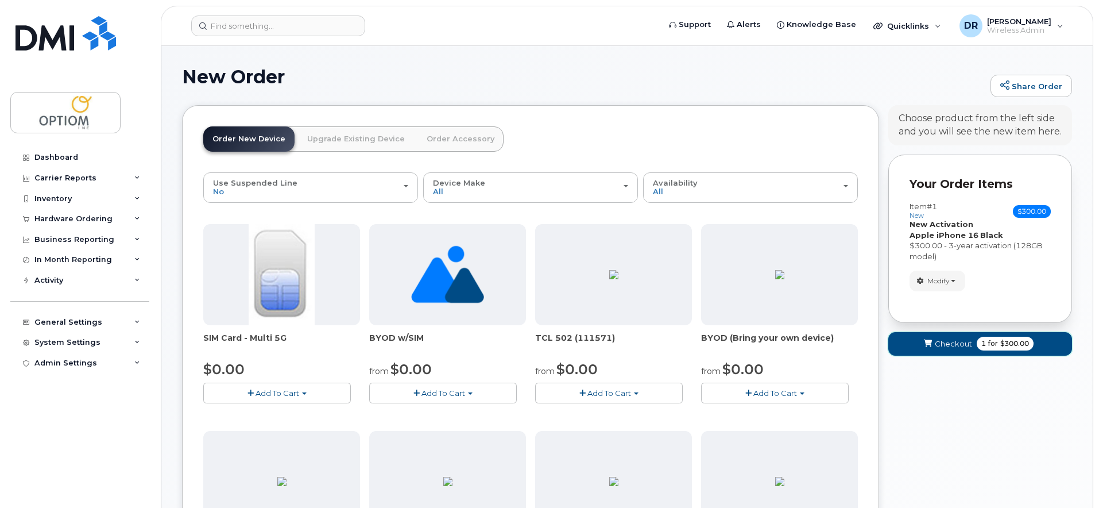
click at [959, 339] on span "Checkout" at bounding box center [953, 343] width 37 height 11
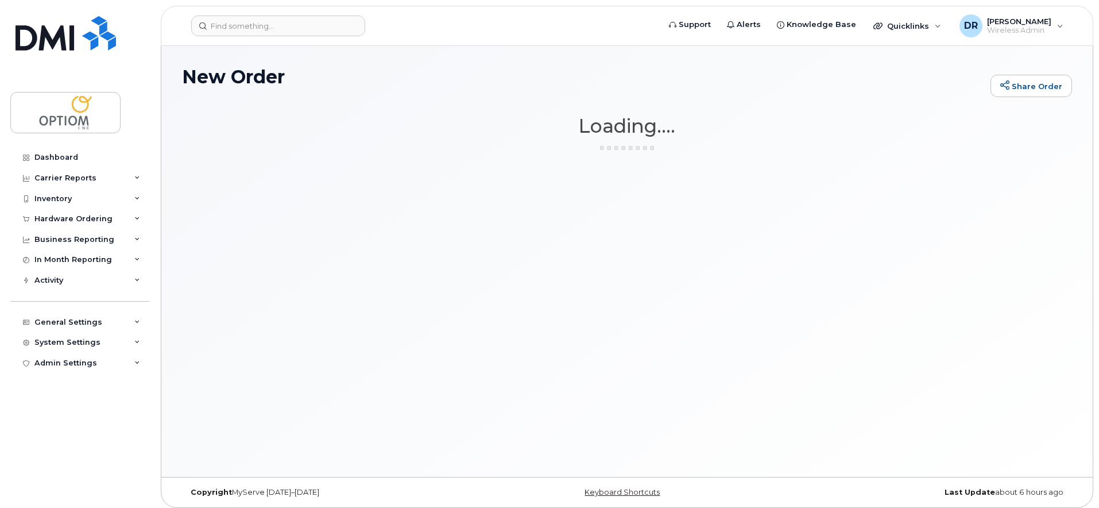
scroll to position [6, 0]
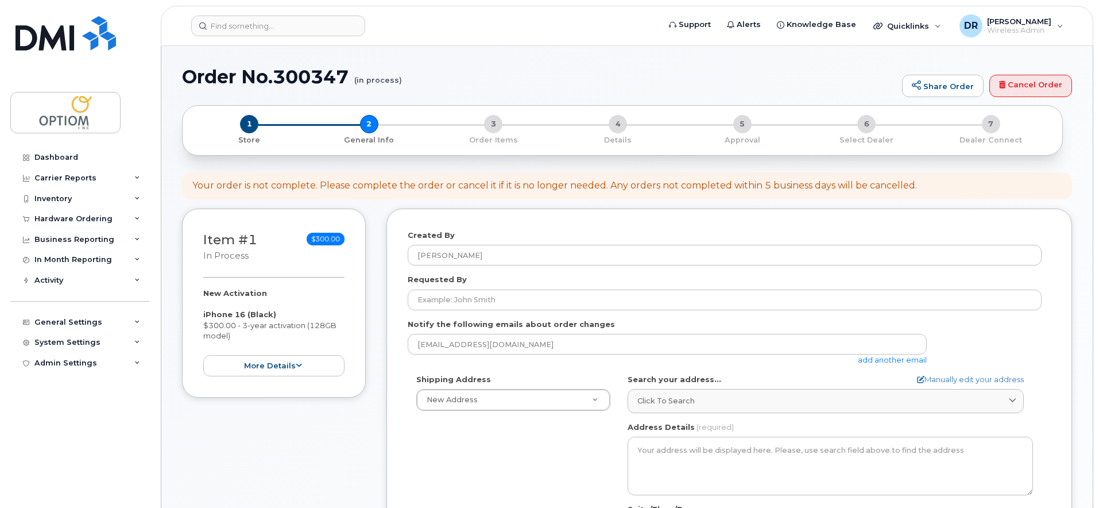
select select
click at [1044, 85] on link "Cancel Order" at bounding box center [1031, 86] width 83 height 23
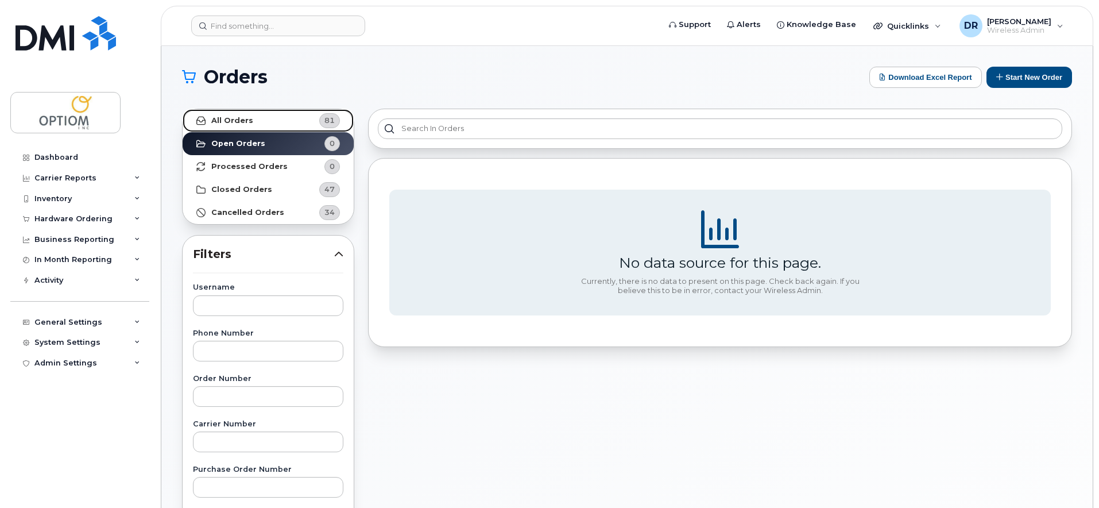
click at [285, 123] on link "All Orders 81" at bounding box center [268, 120] width 171 height 23
